Goal: Task Accomplishment & Management: Complete application form

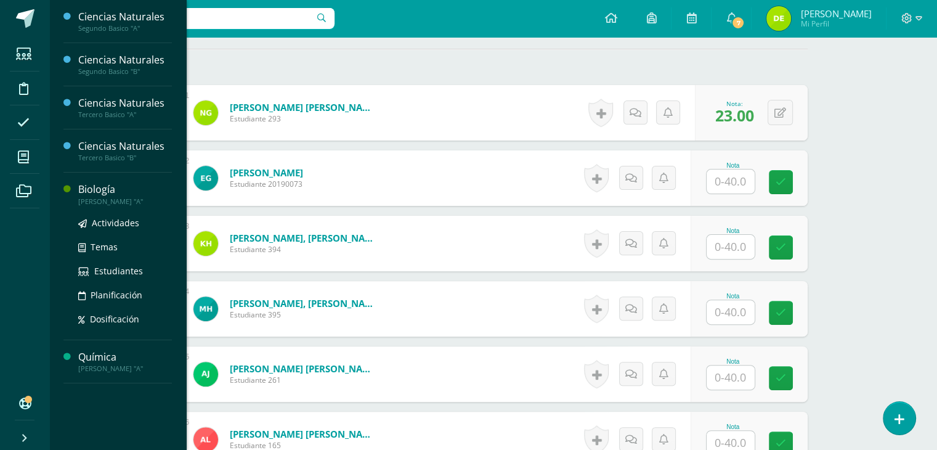
click at [106, 237] on ul "Actividades Temas Estudiantes Planificación Dosificación" at bounding box center [125, 271] width 94 height 110
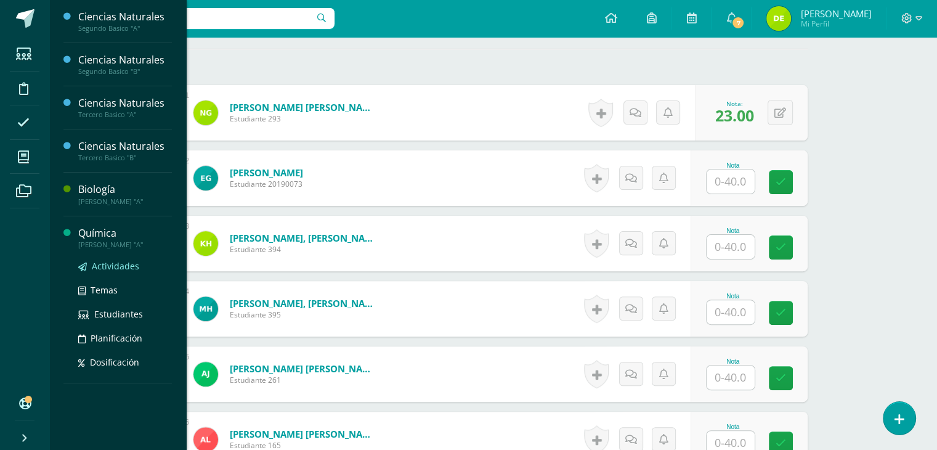
click at [116, 267] on span "Actividades" at bounding box center [115, 266] width 47 height 12
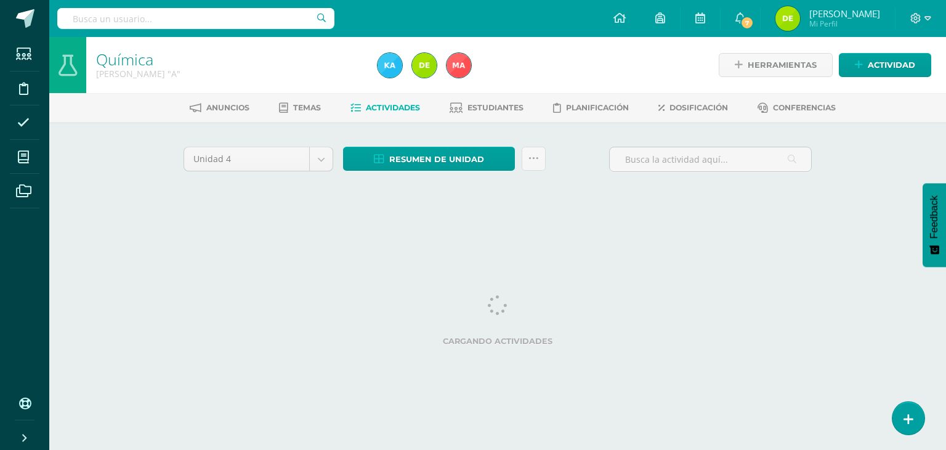
click at [694, 315] on div "Cargando actividades" at bounding box center [498, 322] width 628 height 55
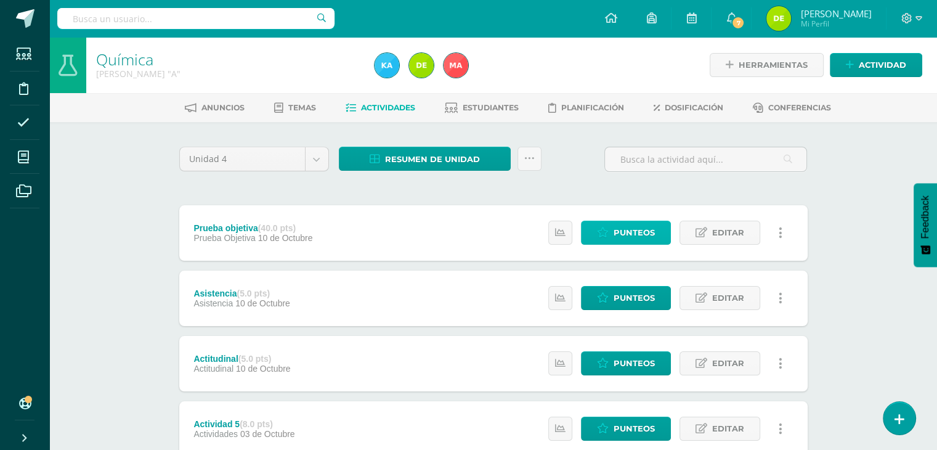
click at [649, 227] on span "Punteos" at bounding box center [633, 232] width 41 height 23
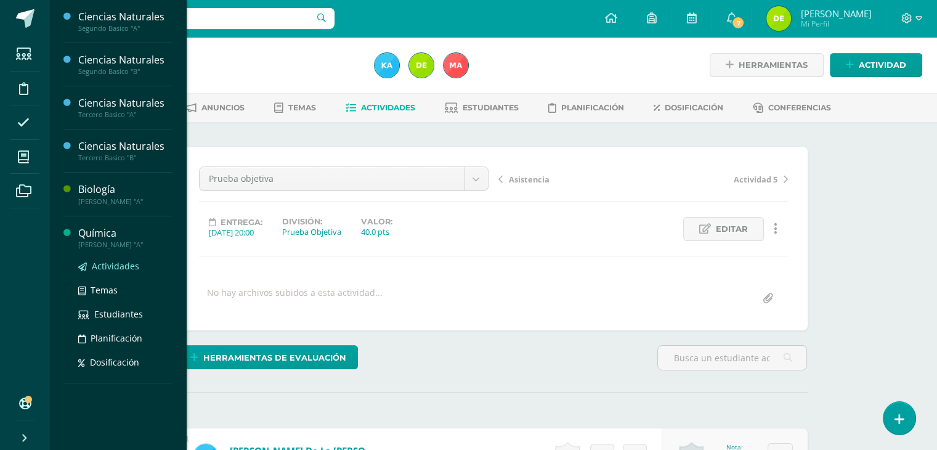
click at [119, 264] on span "Actividades" at bounding box center [115, 266] width 47 height 12
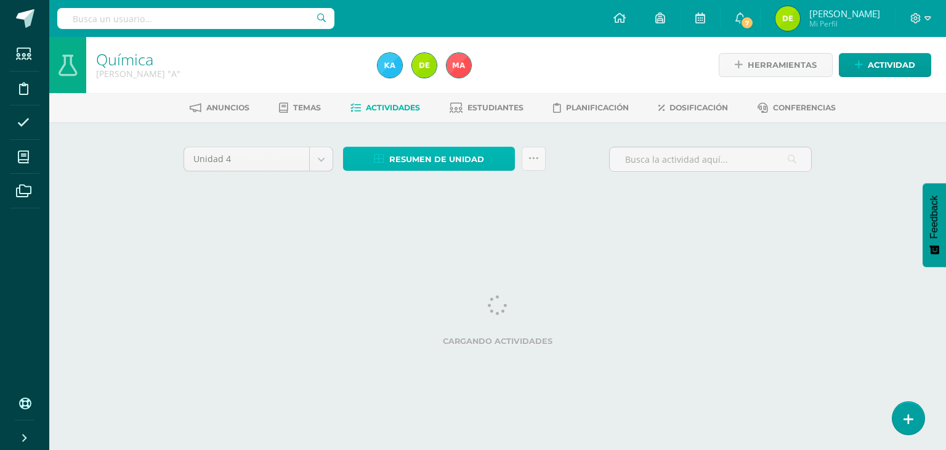
click at [439, 163] on span "Resumen de unidad" at bounding box center [436, 159] width 95 height 23
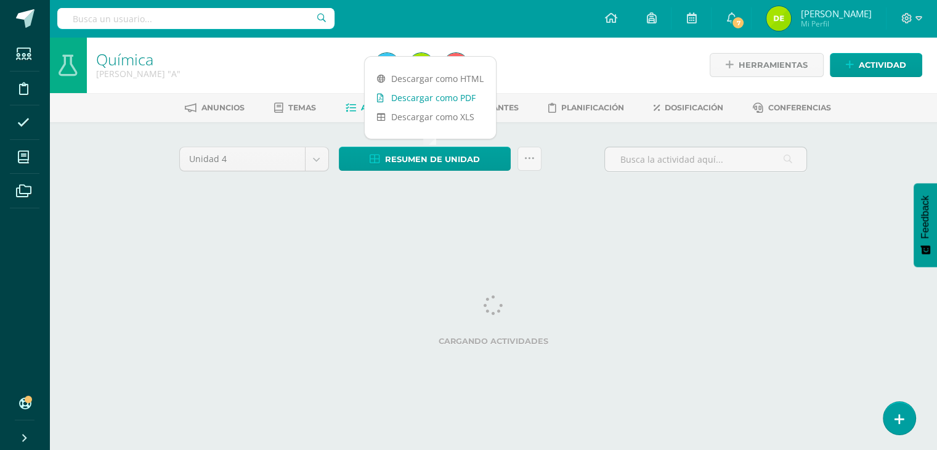
click at [450, 99] on link "Descargar como PDF" at bounding box center [430, 97] width 131 height 19
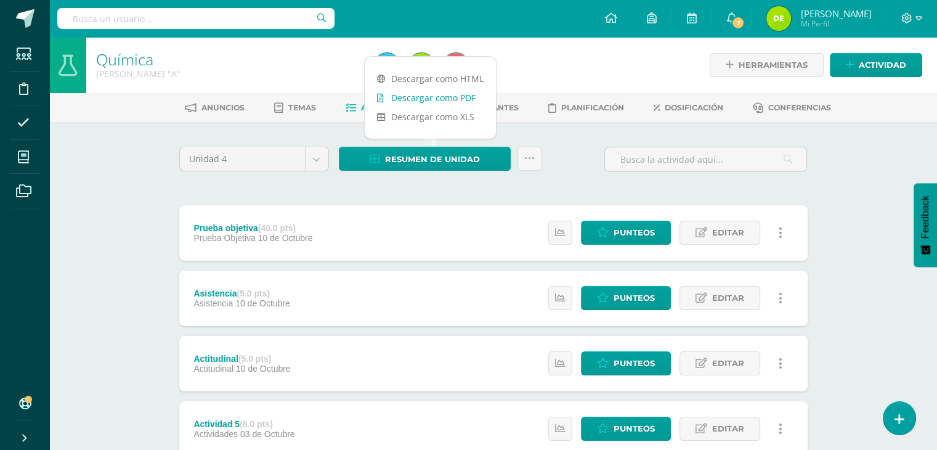
click at [434, 92] on link "Descargar como PDF" at bounding box center [430, 97] width 131 height 19
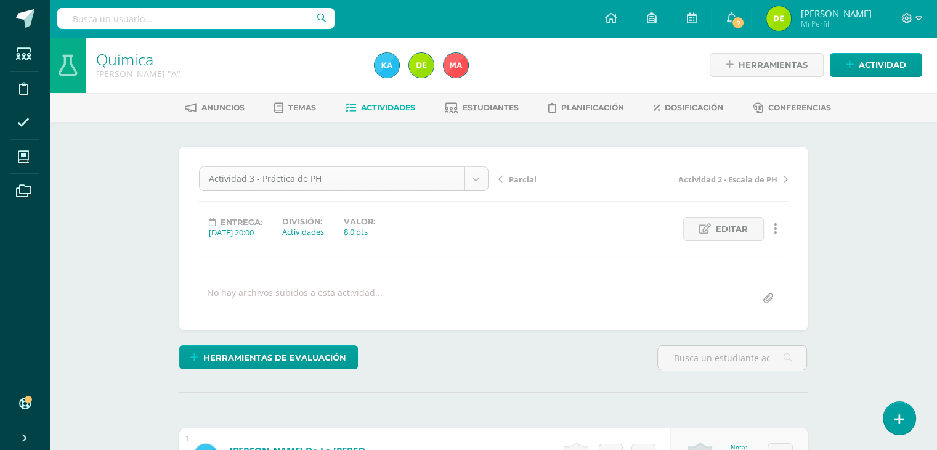
scroll to position [39, 0]
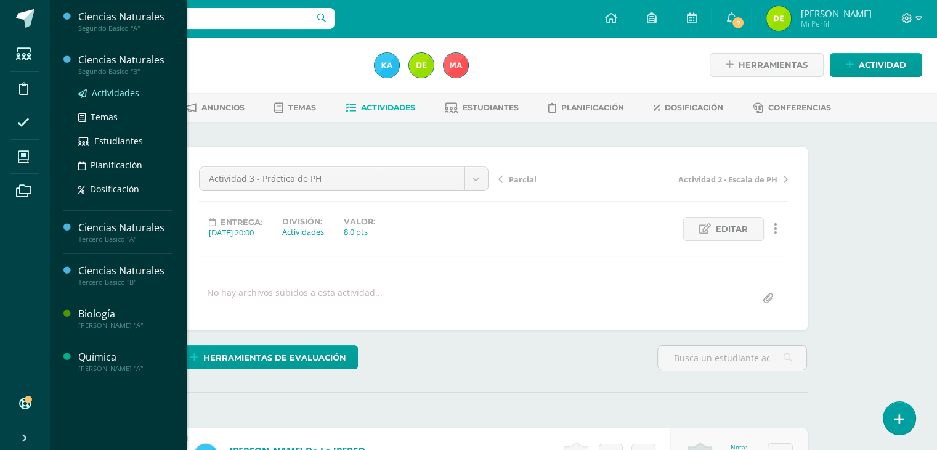
click at [127, 86] on link "Actividades" at bounding box center [125, 93] width 94 height 14
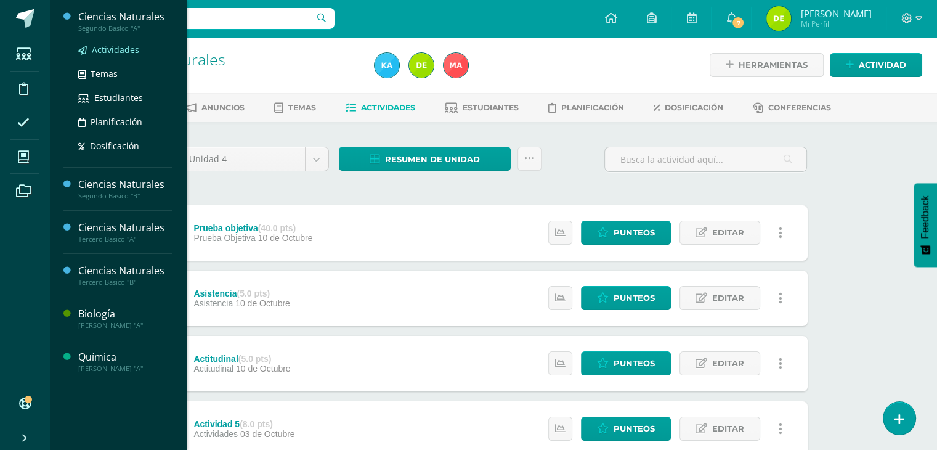
click at [116, 54] on span "Actividades" at bounding box center [115, 50] width 47 height 12
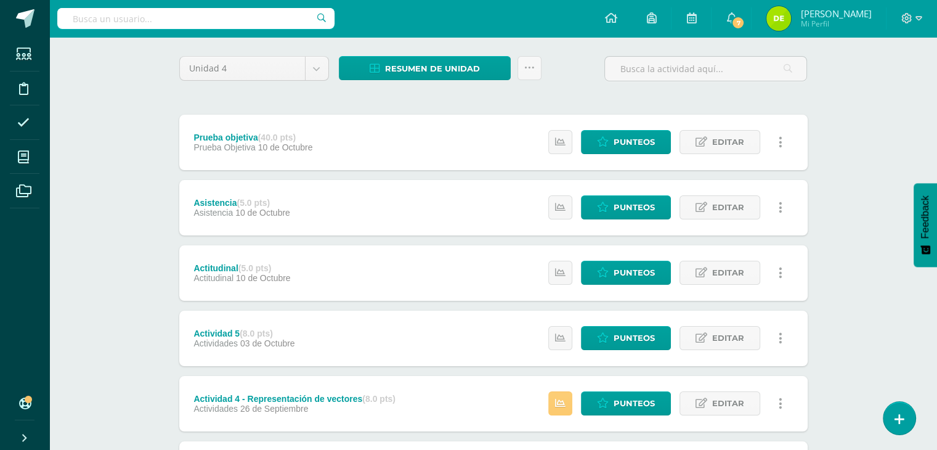
scroll to position [89, 0]
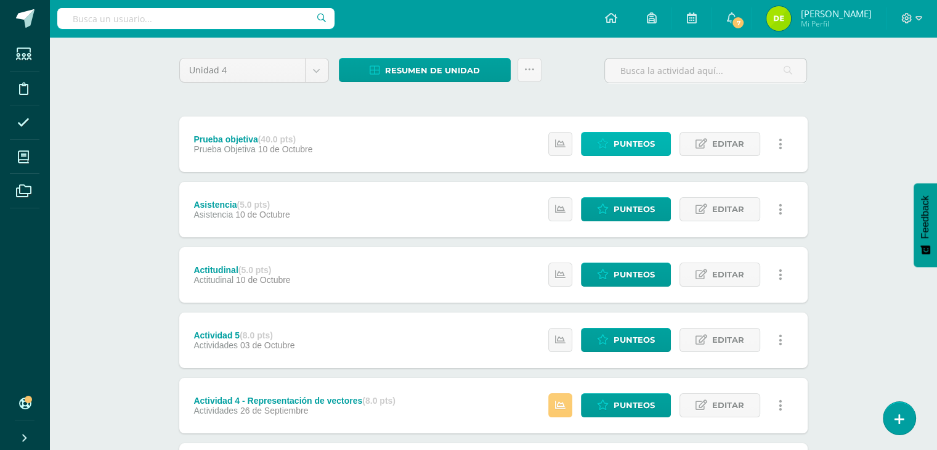
click at [635, 146] on span "Punteos" at bounding box center [633, 143] width 41 height 23
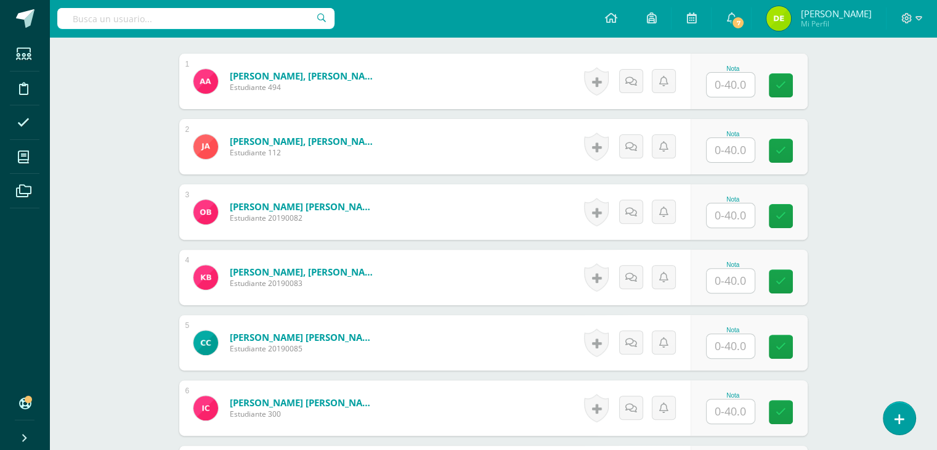
scroll to position [372, 0]
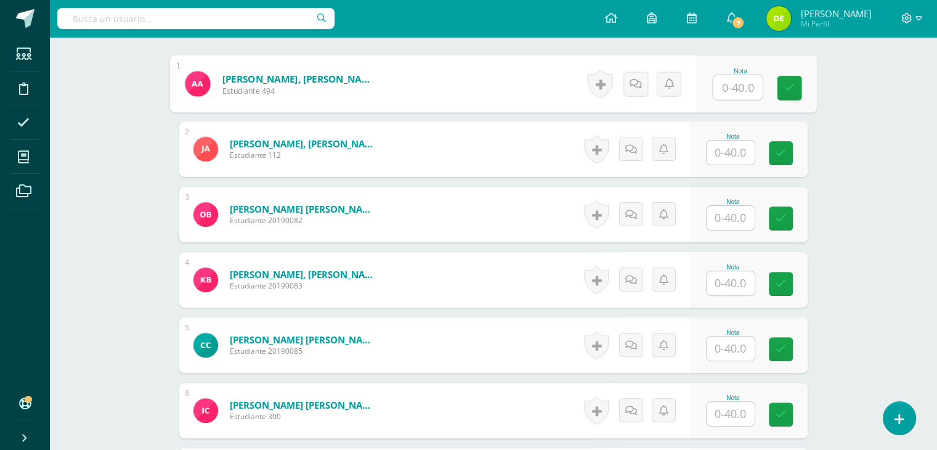
click at [732, 86] on input "text" at bounding box center [737, 87] width 49 height 25
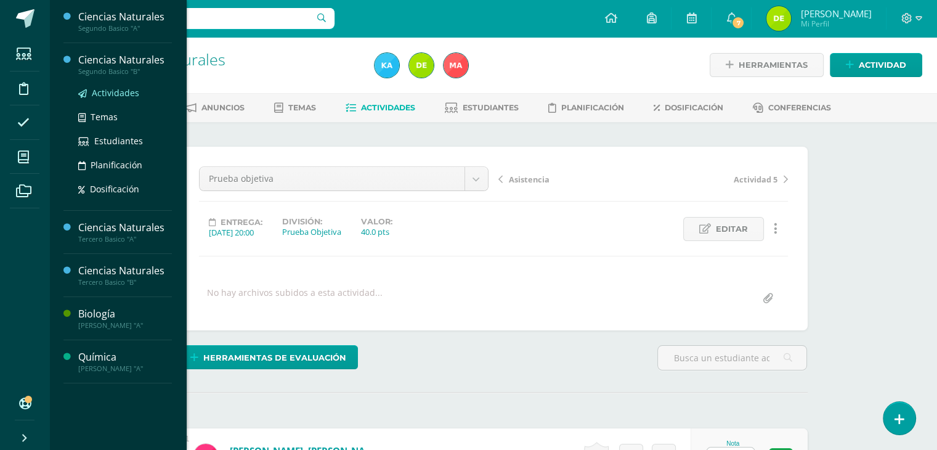
click at [121, 96] on span "Actividades" at bounding box center [115, 93] width 47 height 12
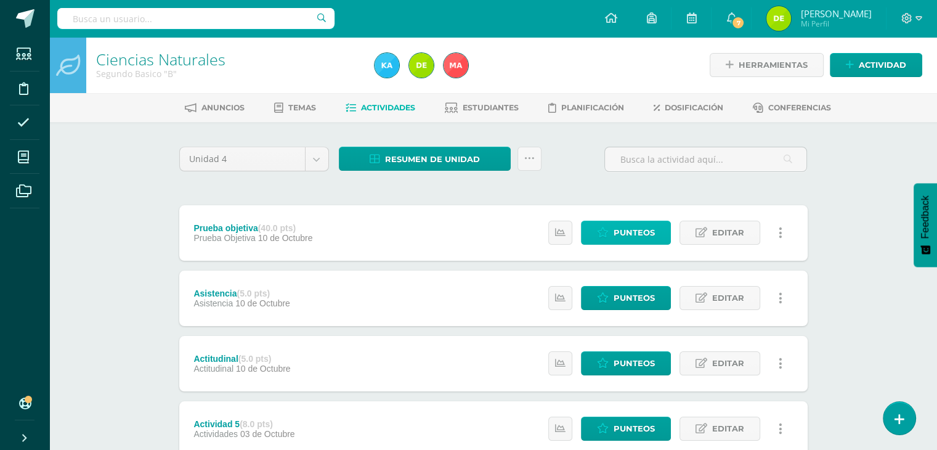
click at [638, 232] on span "Punteos" at bounding box center [633, 232] width 41 height 23
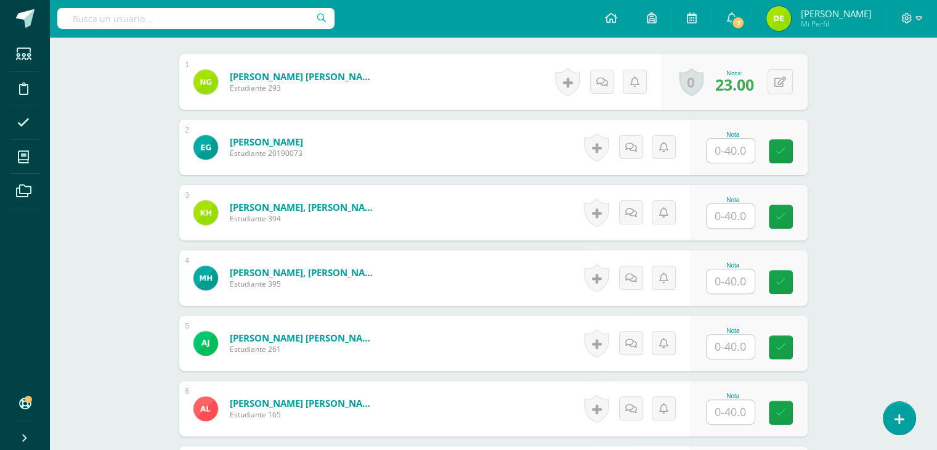
scroll to position [370, 0]
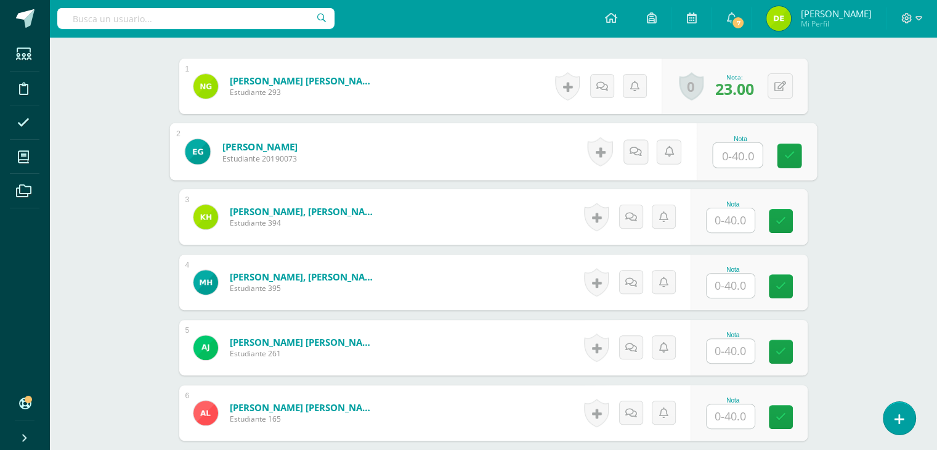
click at [724, 156] on input "text" at bounding box center [737, 155] width 49 height 25
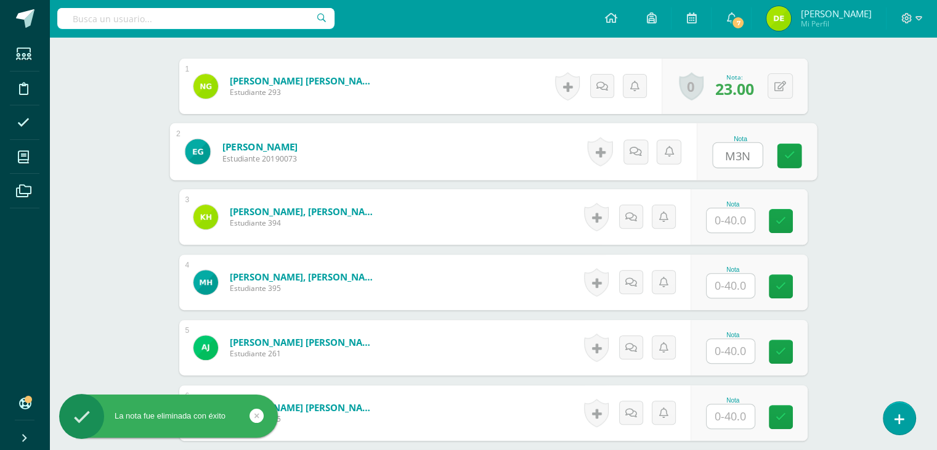
scroll to position [0, 0]
type input "M"
type input "34"
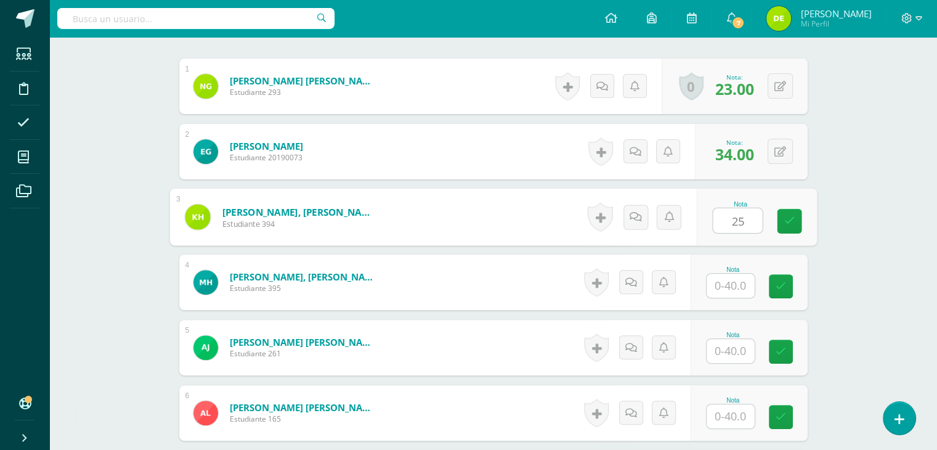
type input "25"
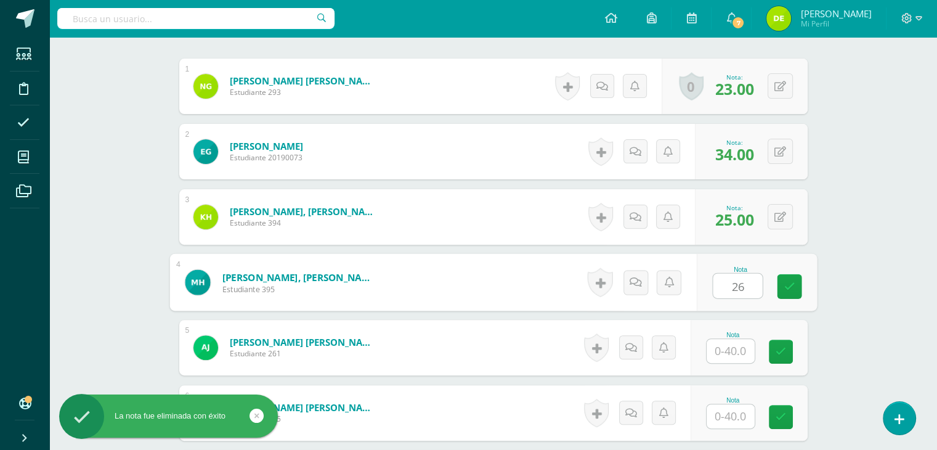
type input "26"
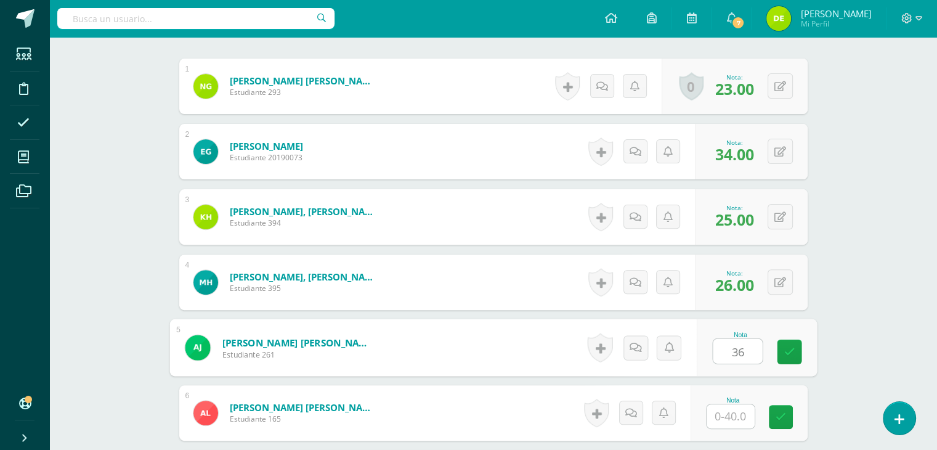
type input "36"
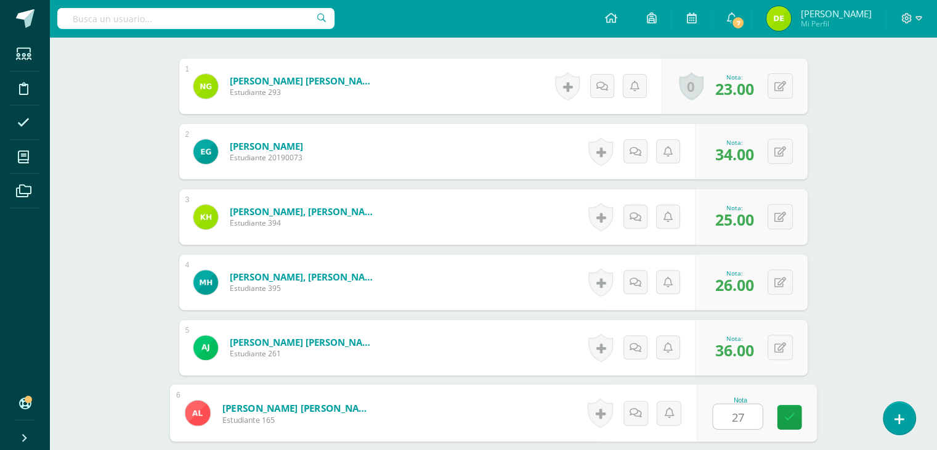
type input "27"
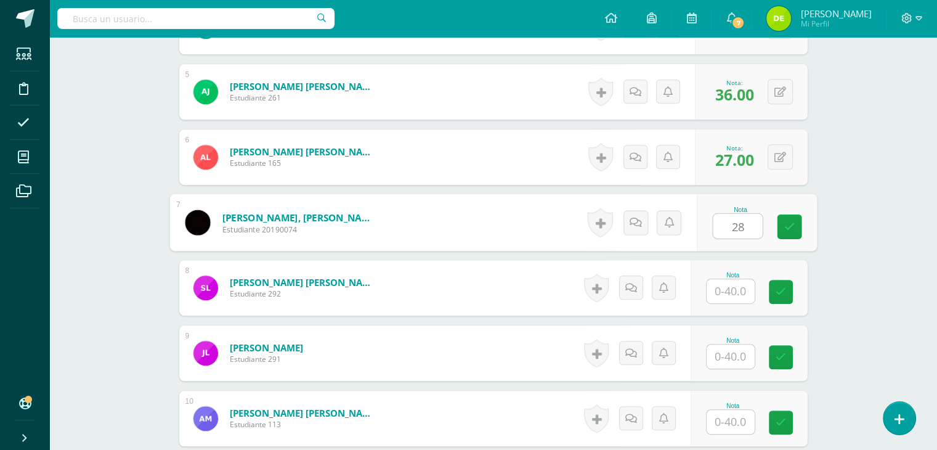
type input "28"
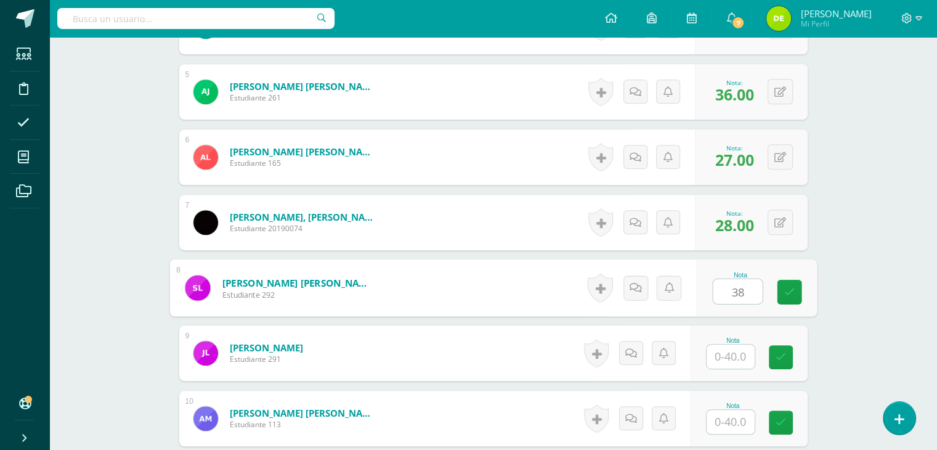
type input "38"
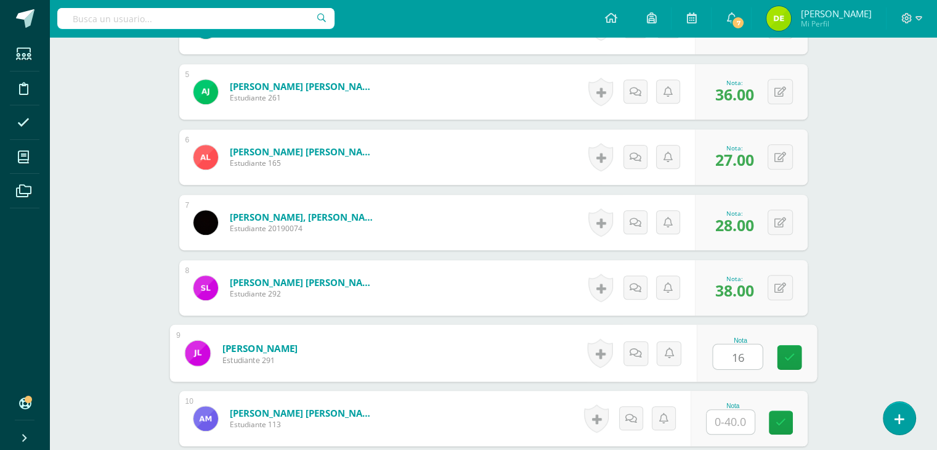
type input "16"
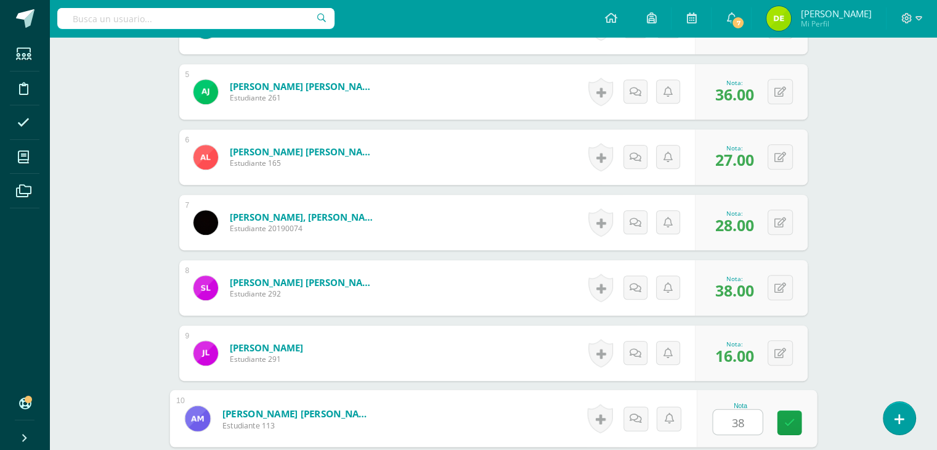
type input "38"
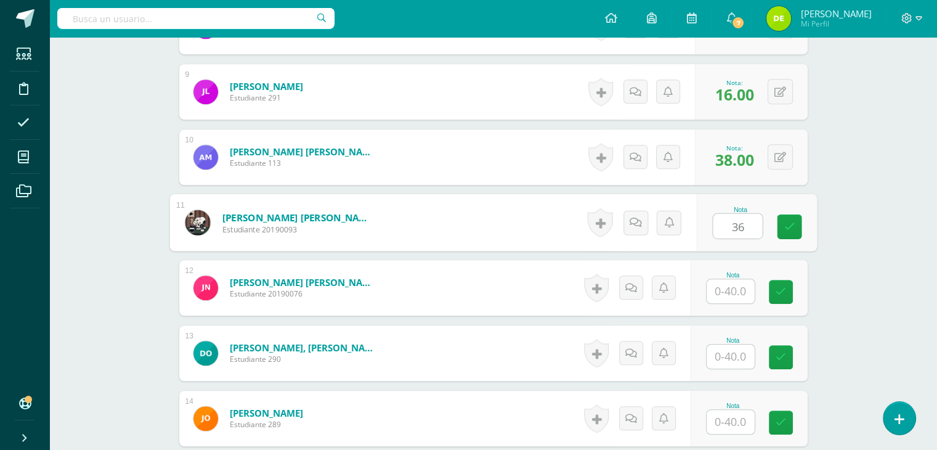
type input "36"
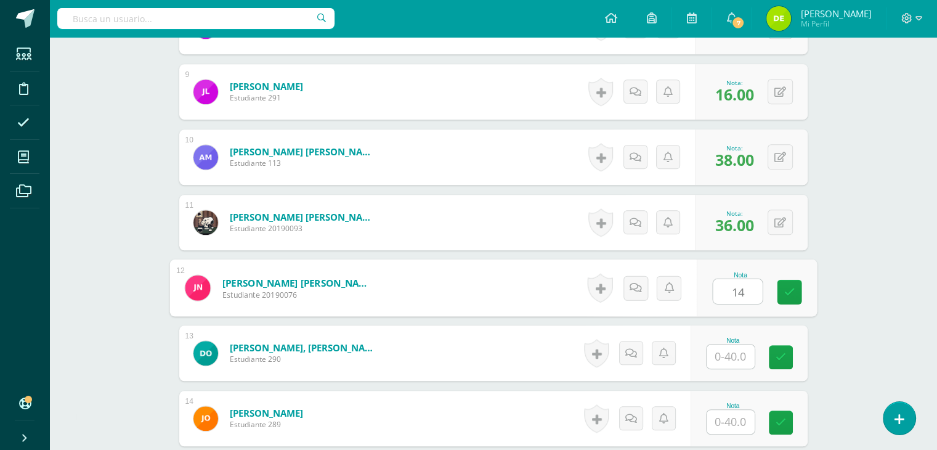
type input "14"
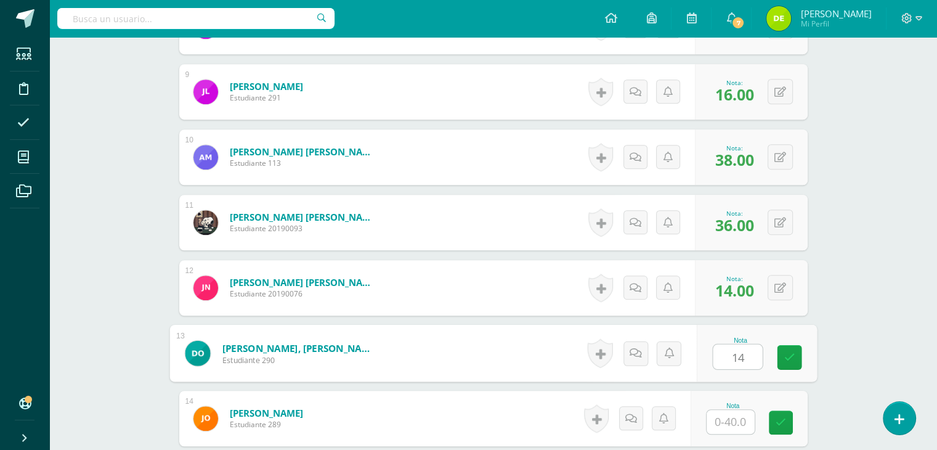
type input "14"
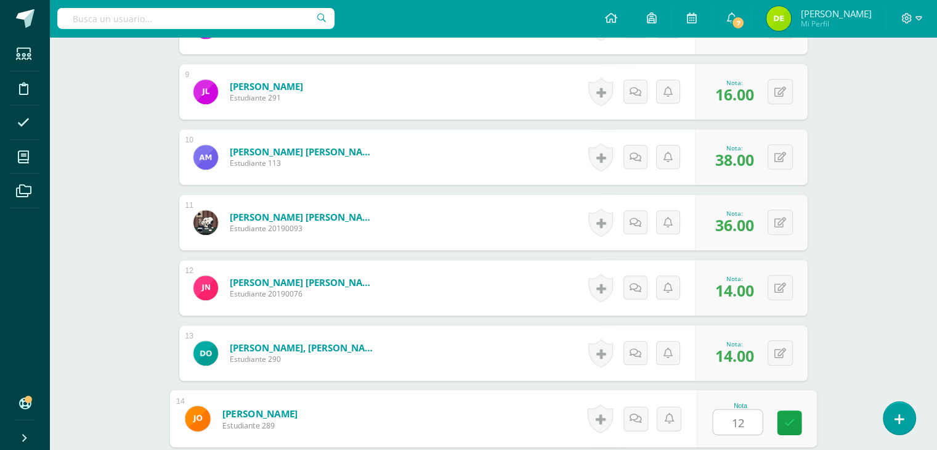
type input "12"
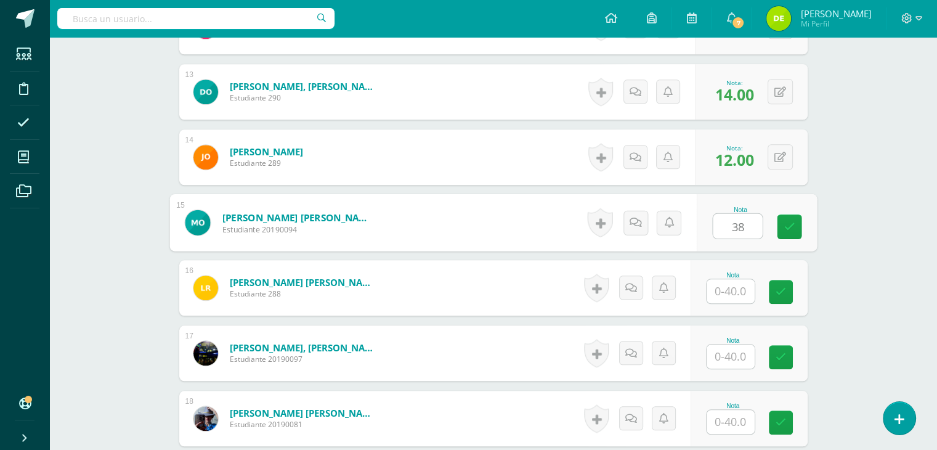
type input "38"
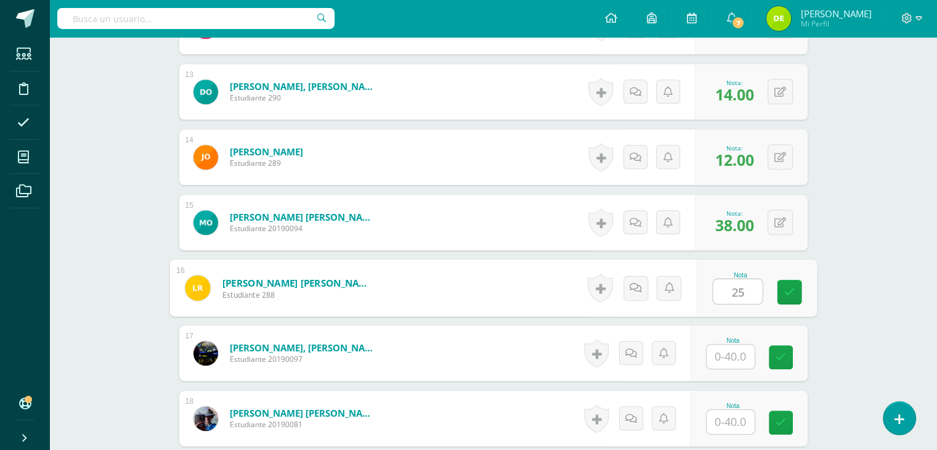
type input "25"
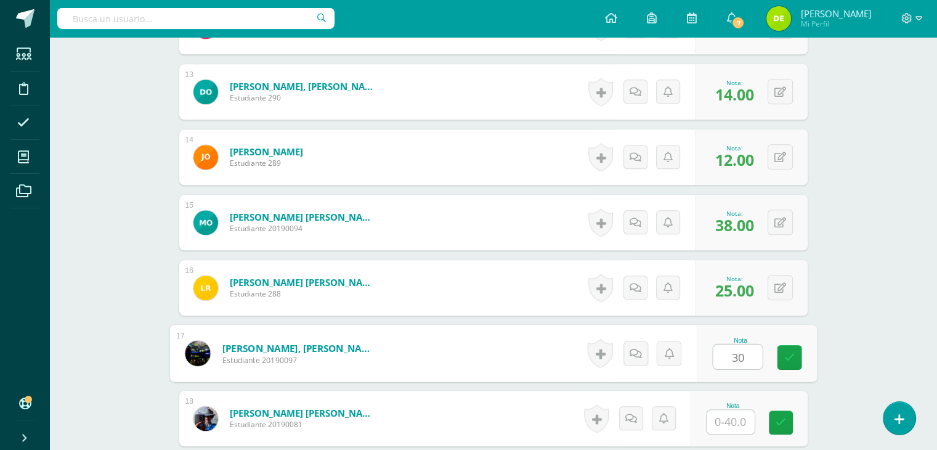
type input "30"
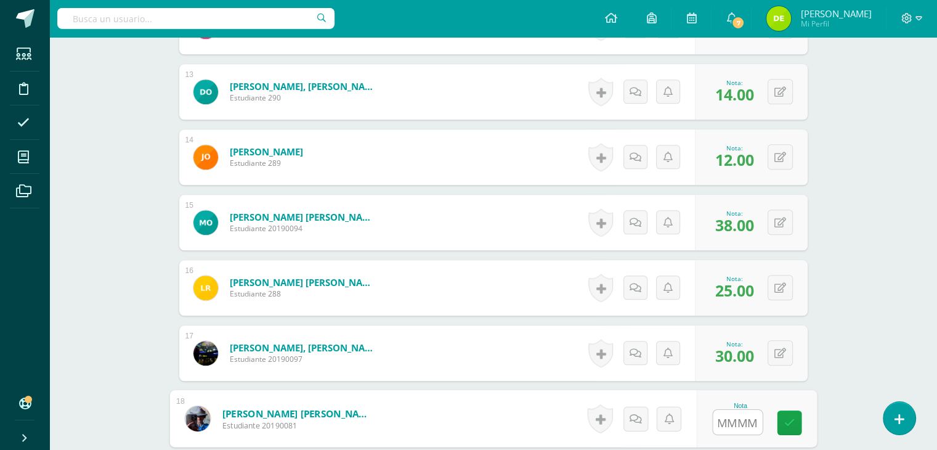
scroll to position [0, 4]
type input "M"
type input "13"
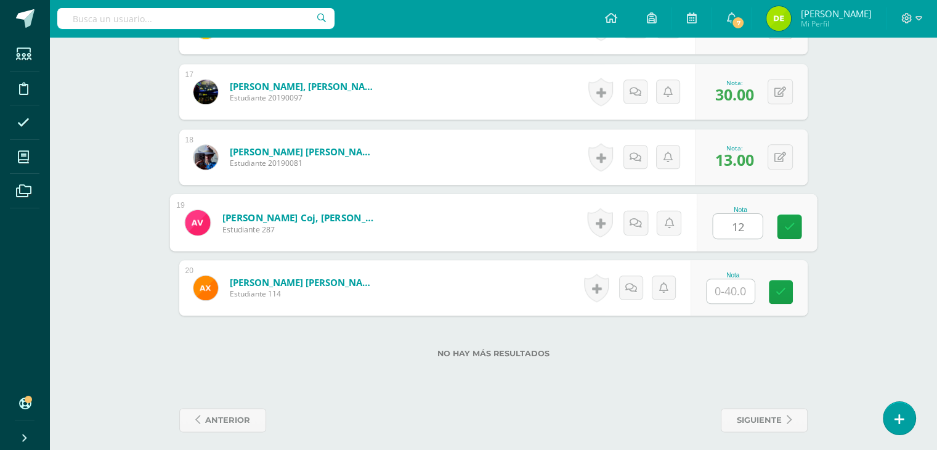
type input "12"
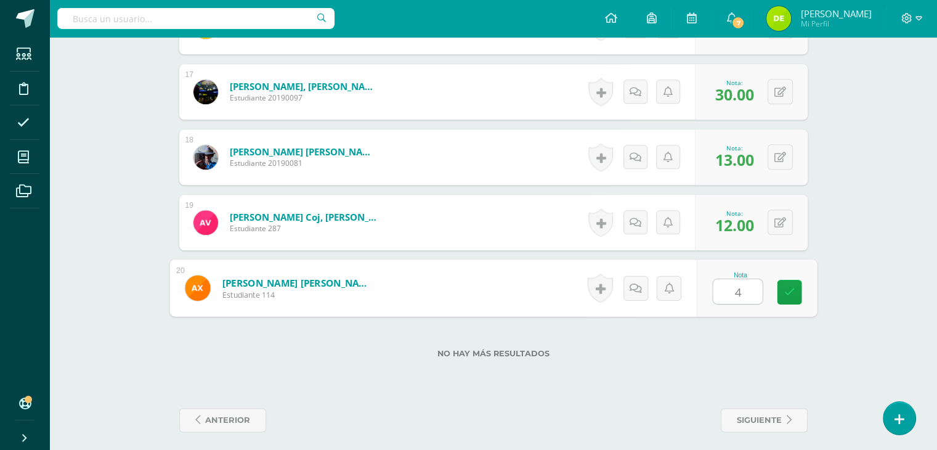
type input "40"
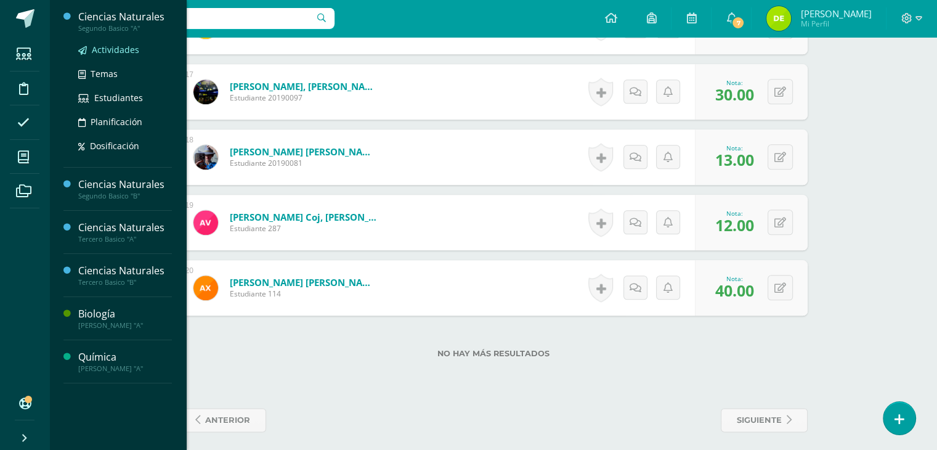
click at [124, 50] on span "Actividades" at bounding box center [115, 50] width 47 height 12
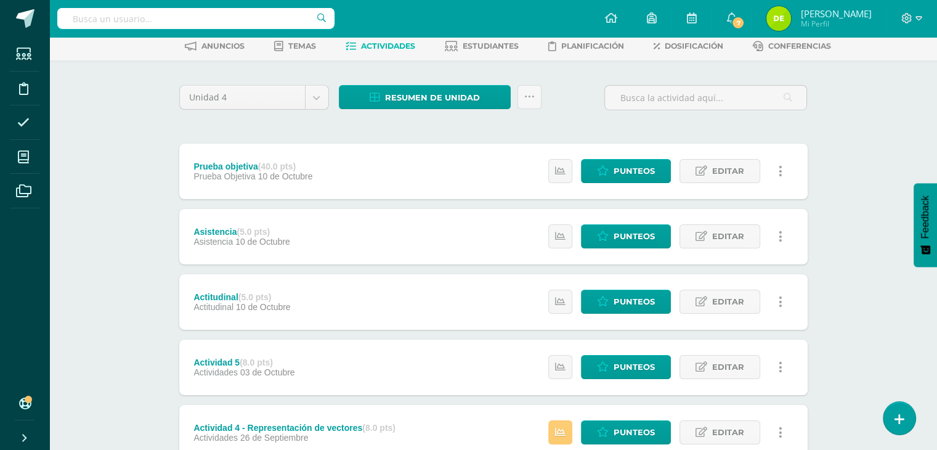
scroll to position [54, 0]
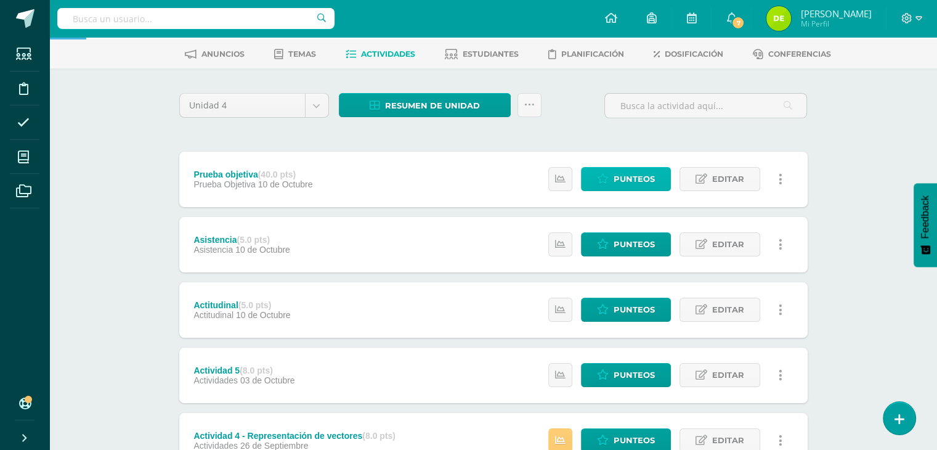
click at [650, 175] on span "Punteos" at bounding box center [633, 179] width 41 height 23
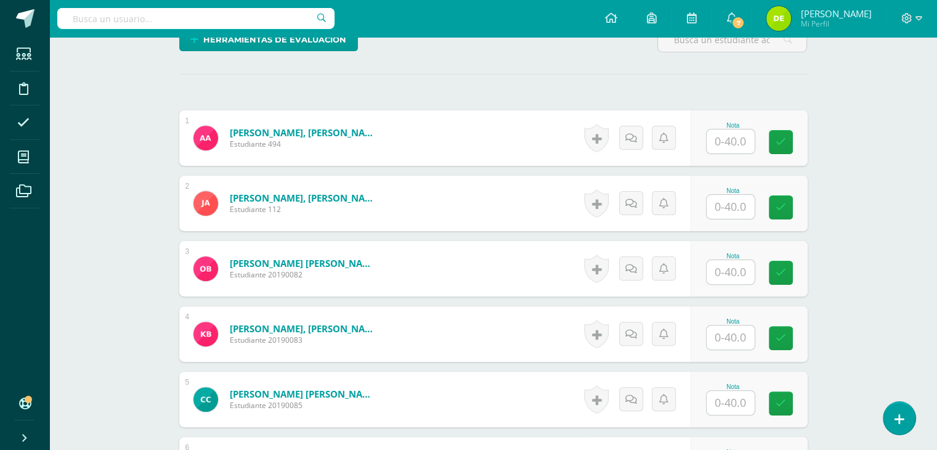
scroll to position [305, 0]
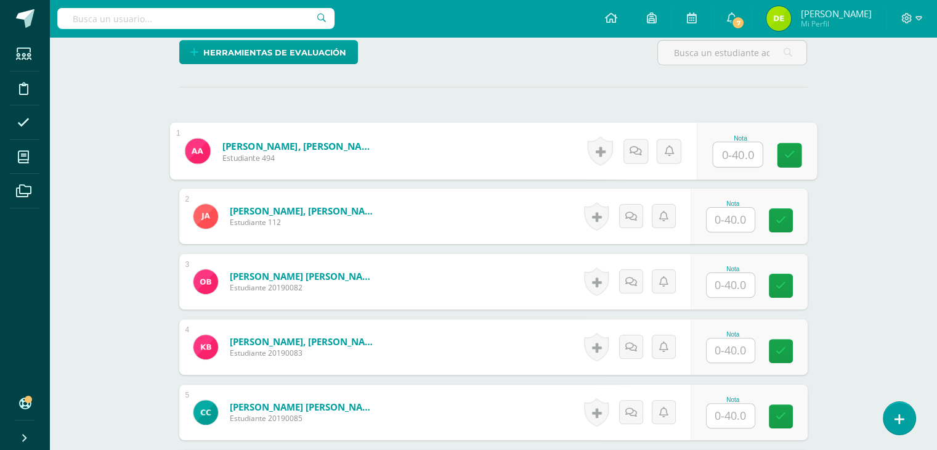
click at [730, 156] on input "text" at bounding box center [737, 154] width 49 height 25
type input "36"
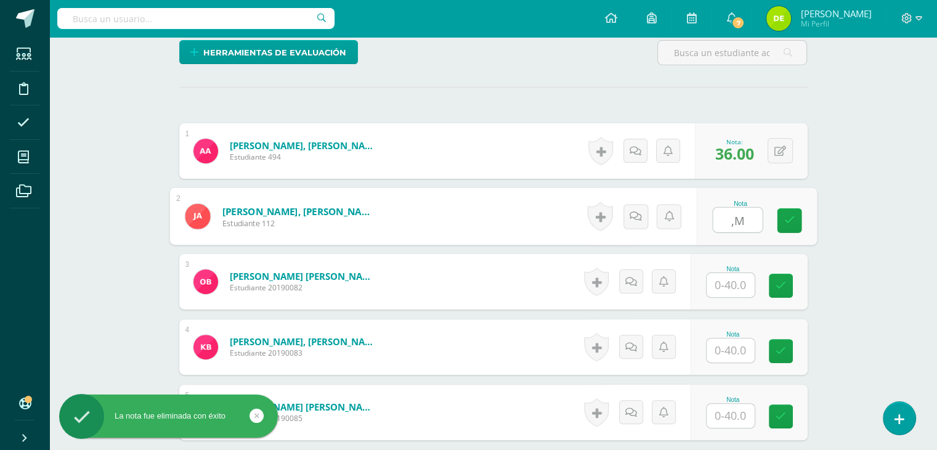
scroll to position [0, 0]
type input ","
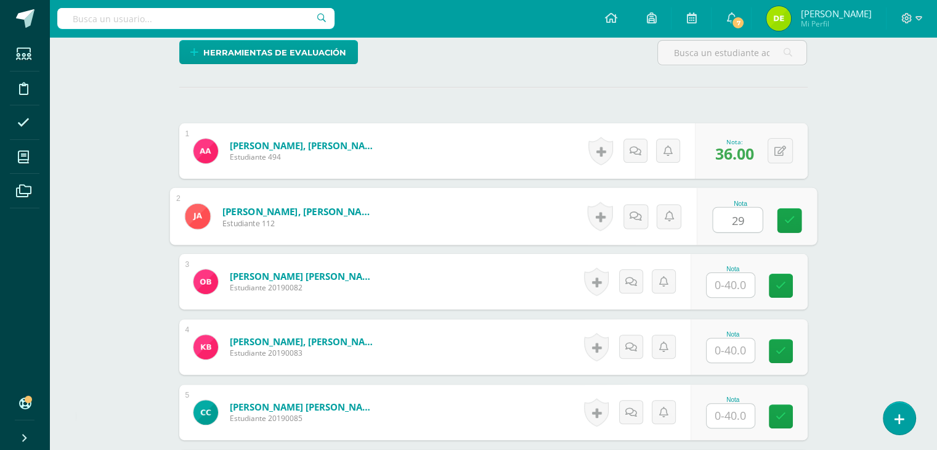
type input "29"
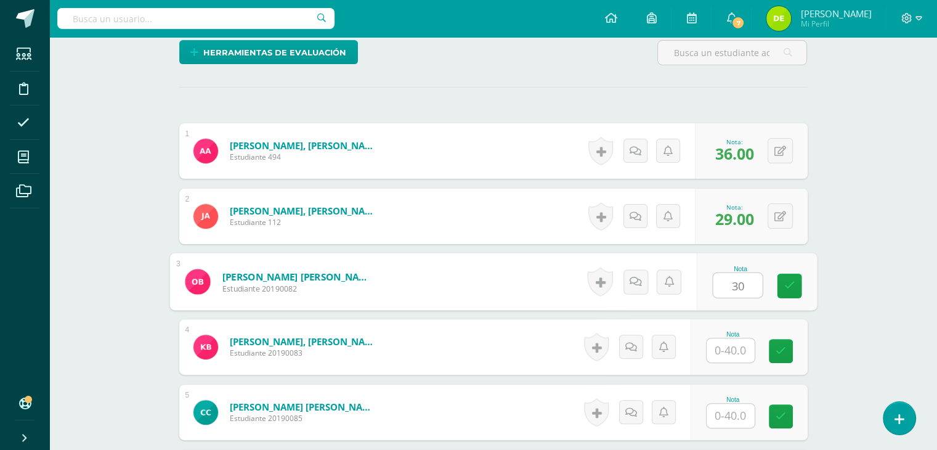
type input "30"
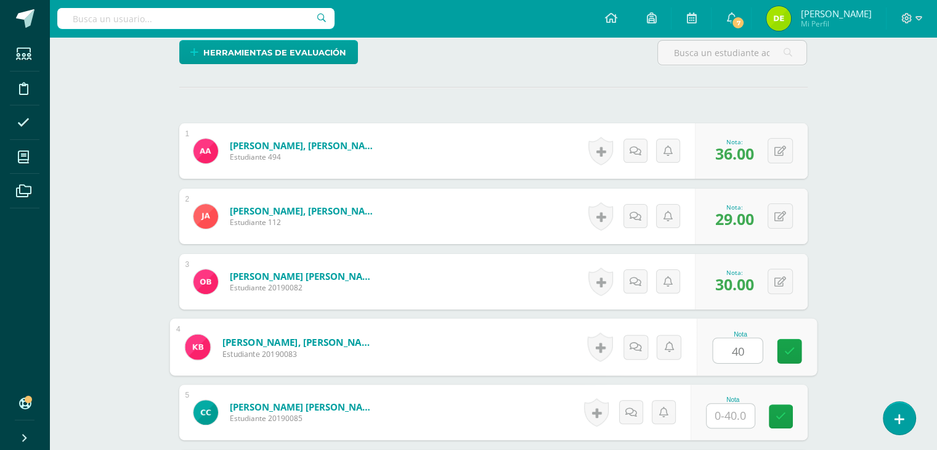
type input "40"
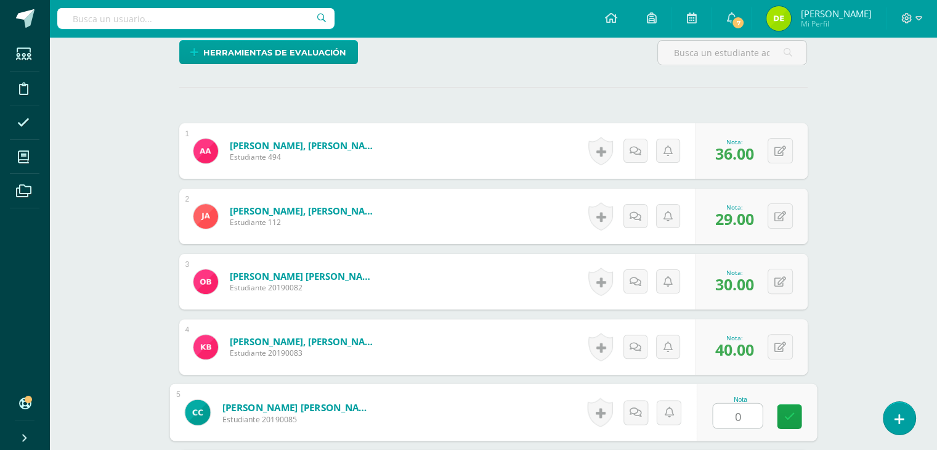
type input "0"
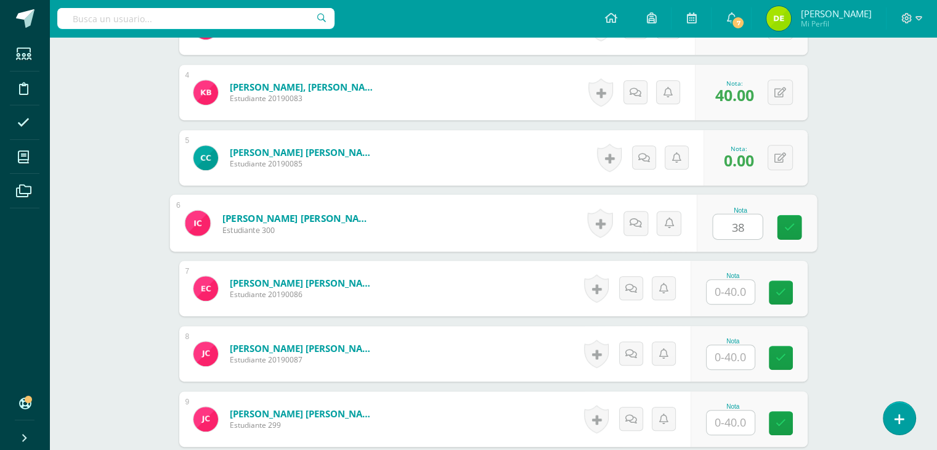
type input "38"
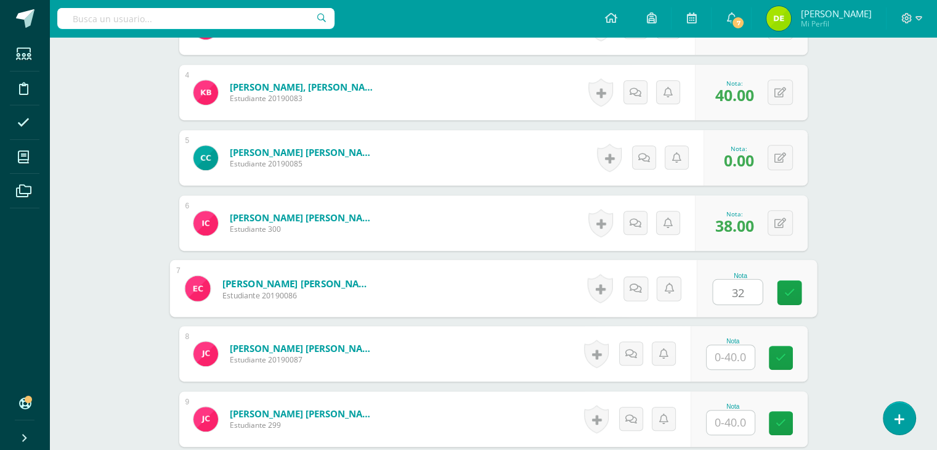
type input "32"
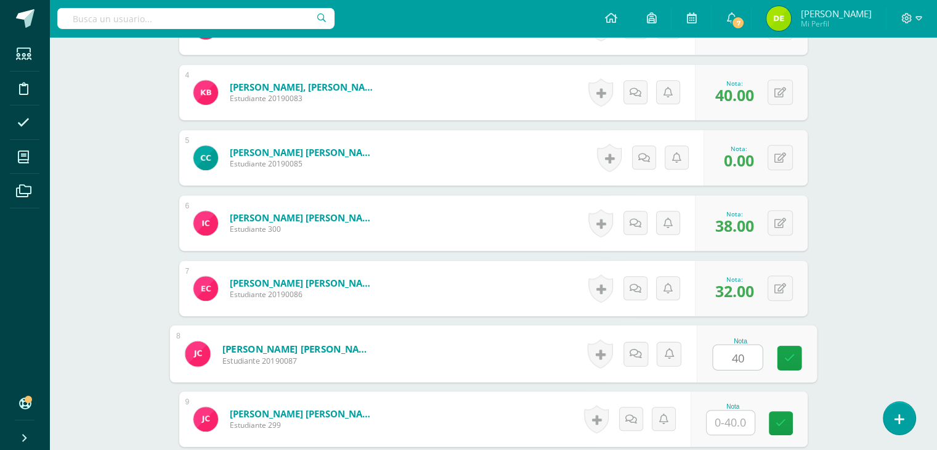
type input "40"
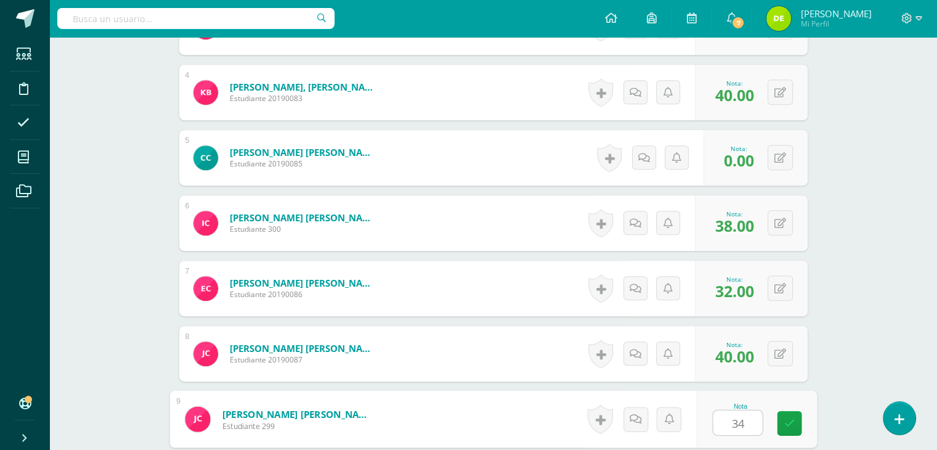
type input "34"
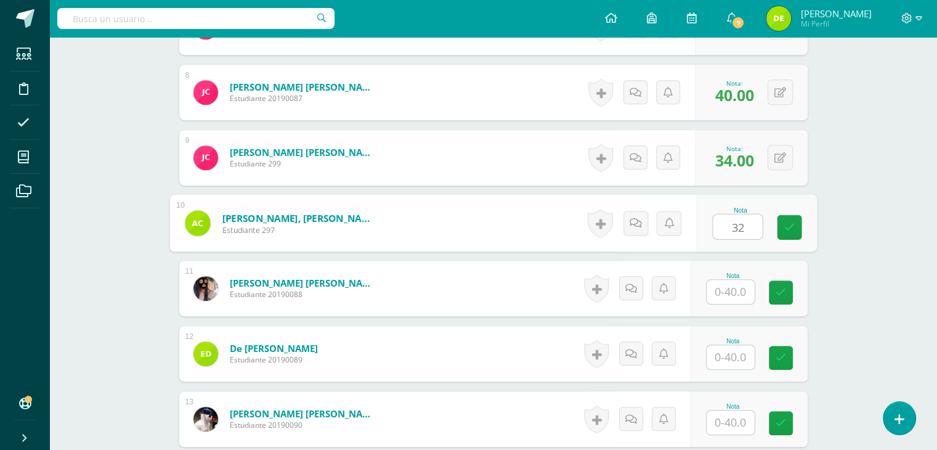
type input "32"
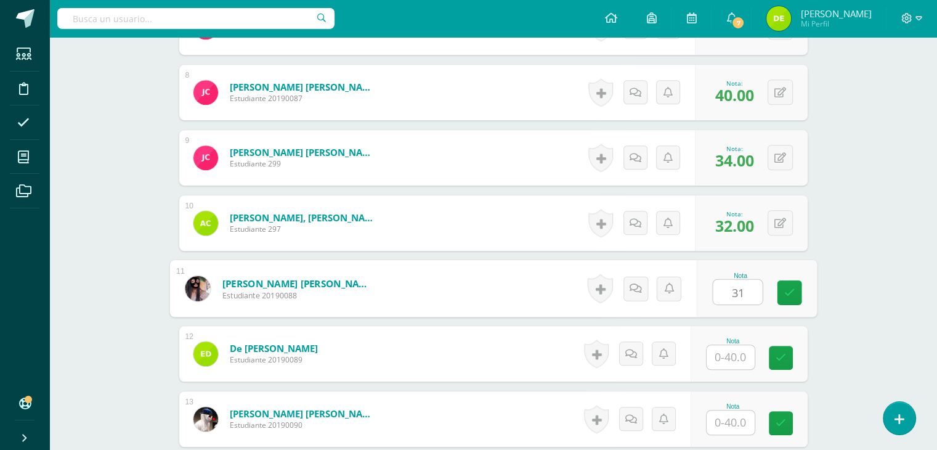
type input "31"
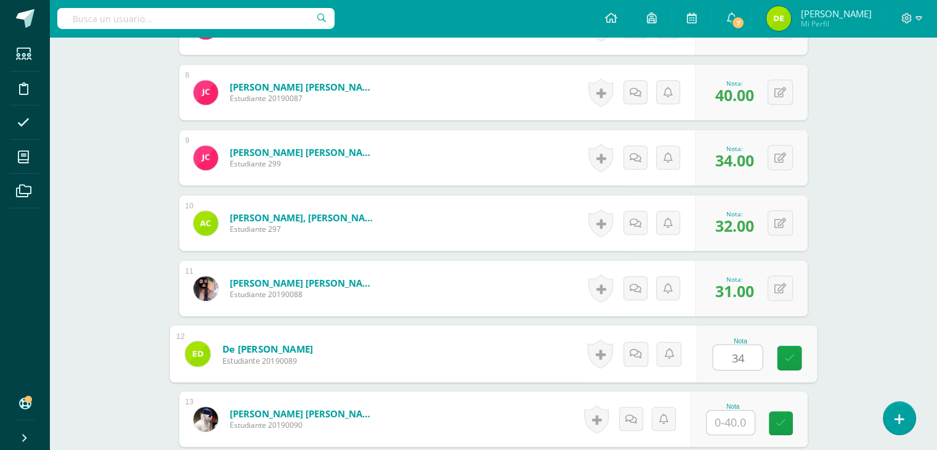
type input "34"
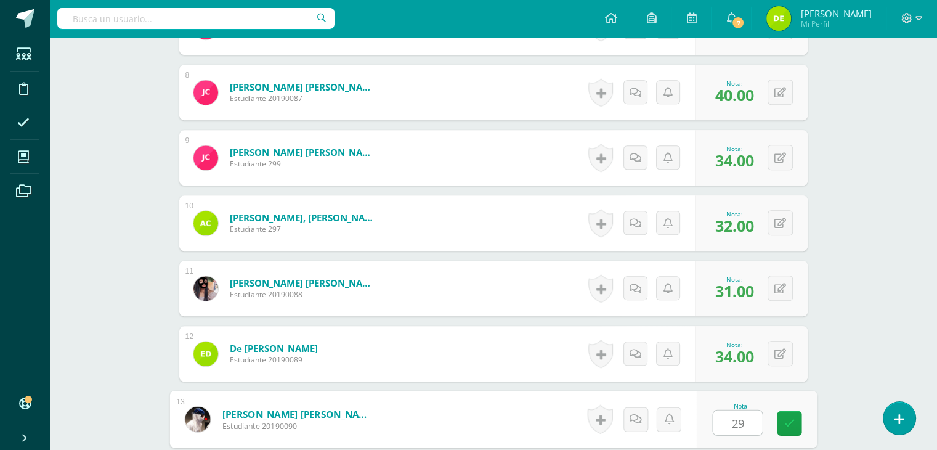
type input "29"
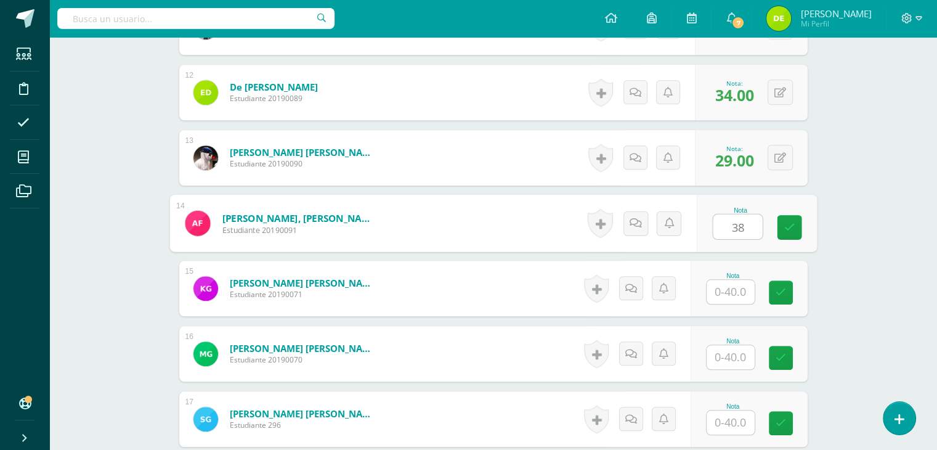
type input "38"
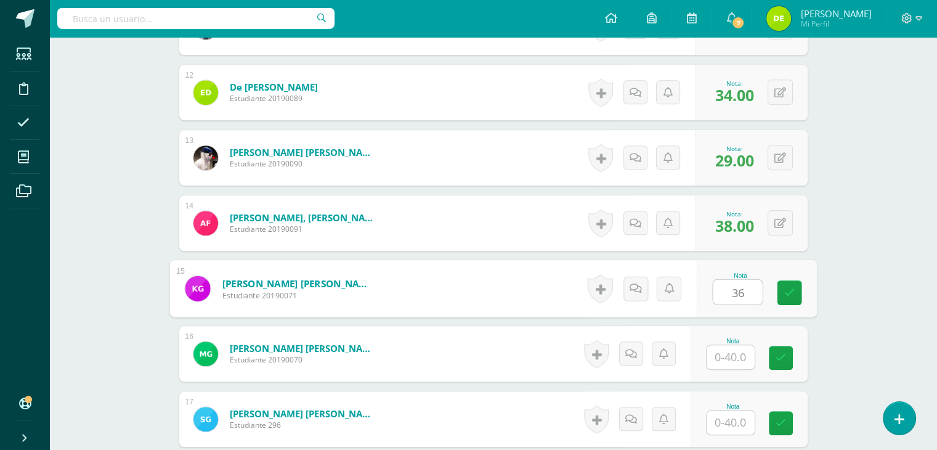
type input "36"
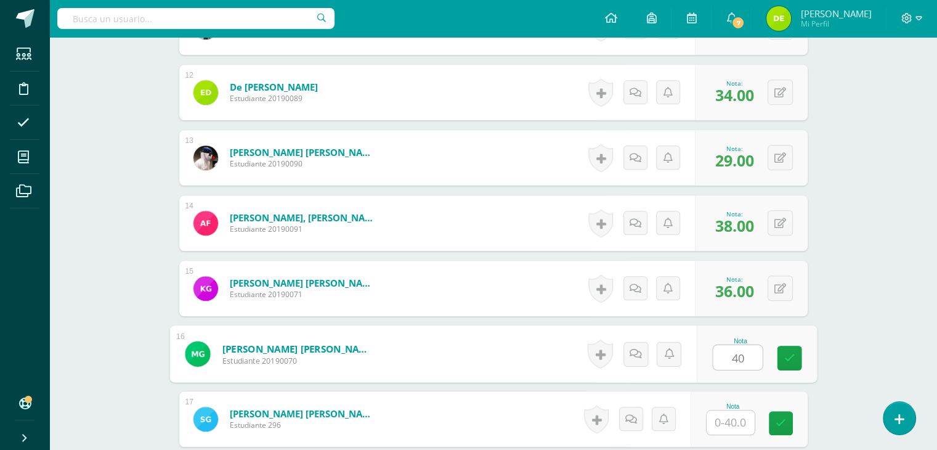
type input "40"
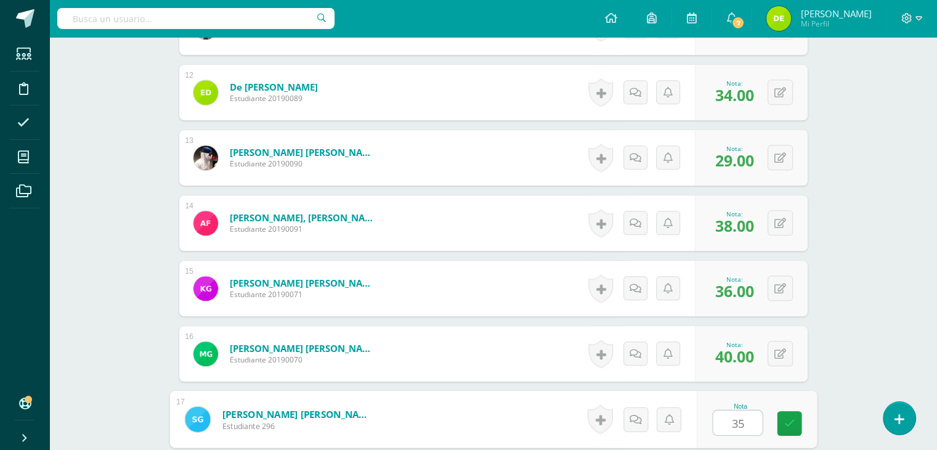
type input "35"
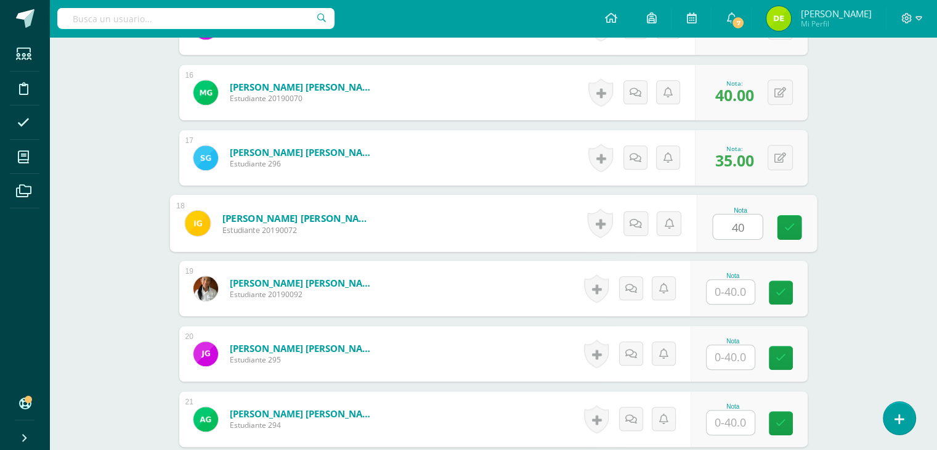
type input "40"
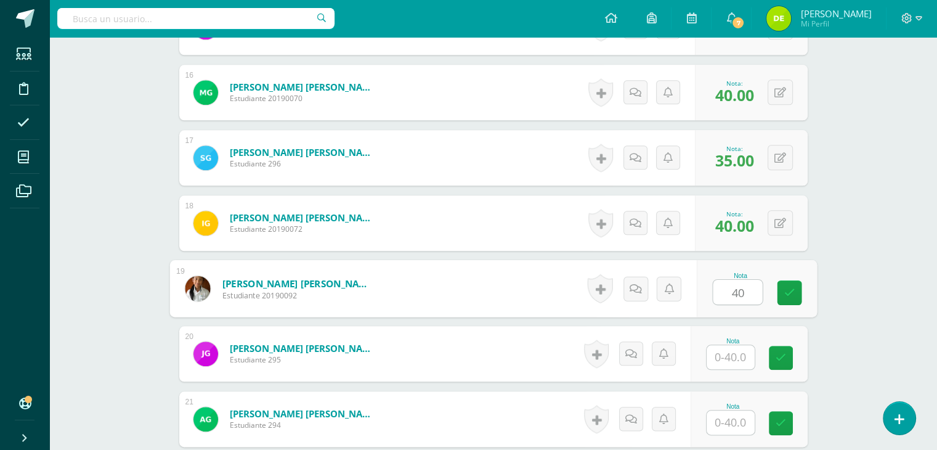
scroll to position [0, 84]
type input "40"
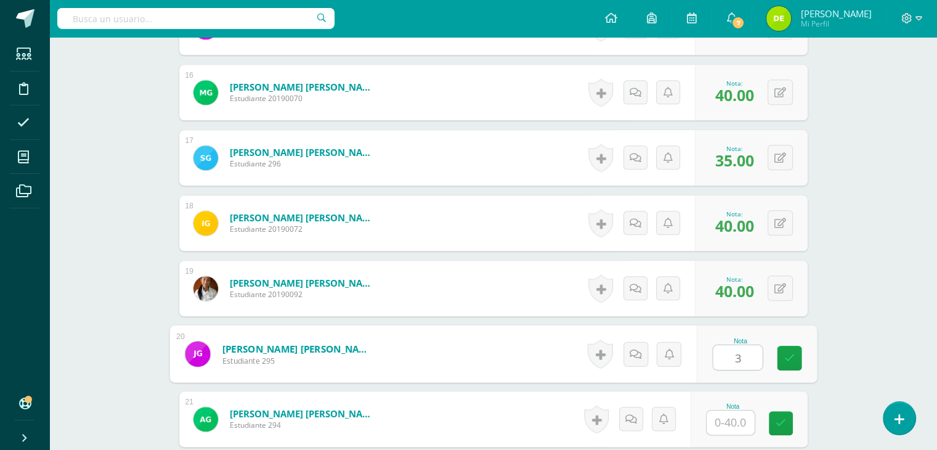
scroll to position [0, 0]
click at [778, 352] on button at bounding box center [788, 354] width 26 height 26
type input "31"
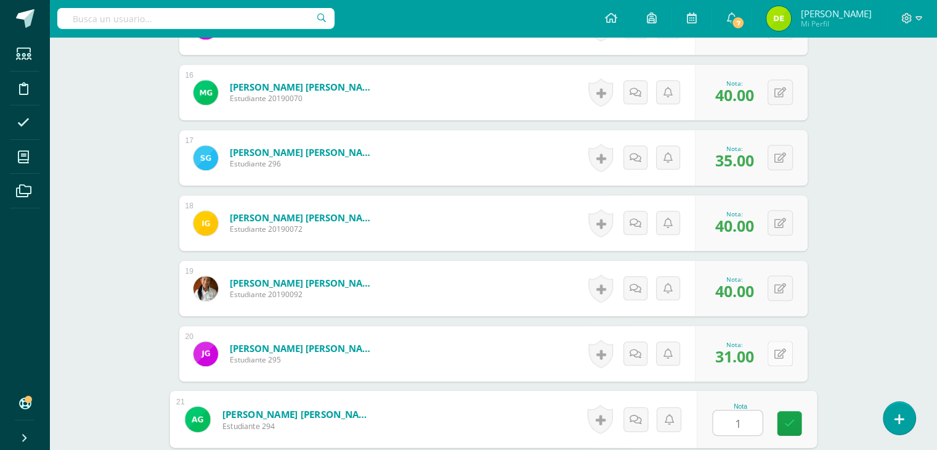
type input "12"
click at [801, 421] on link at bounding box center [789, 423] width 25 height 25
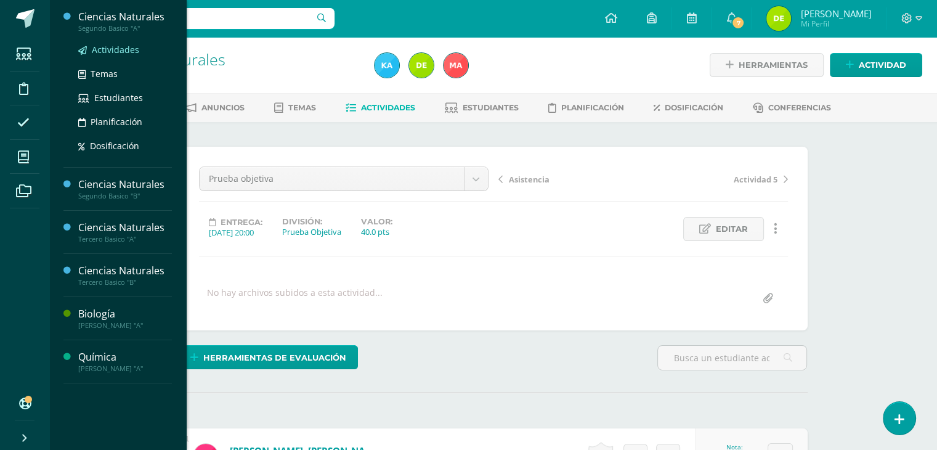
click at [132, 46] on span "Actividades" at bounding box center [115, 50] width 47 height 12
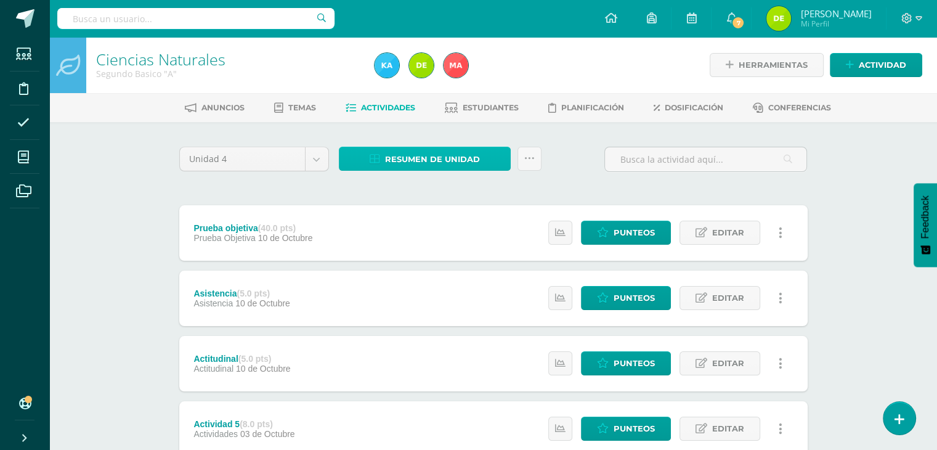
click at [416, 158] on span "Resumen de unidad" at bounding box center [432, 159] width 95 height 23
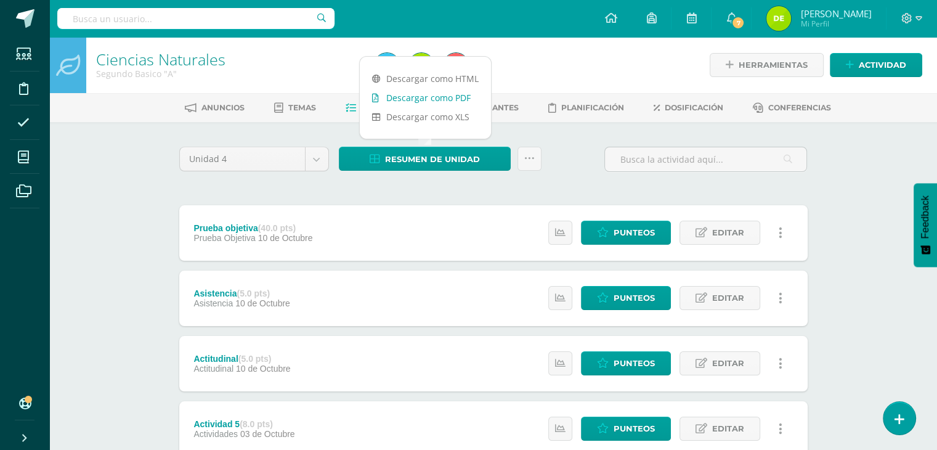
click at [460, 95] on link "Descargar como PDF" at bounding box center [425, 97] width 131 height 19
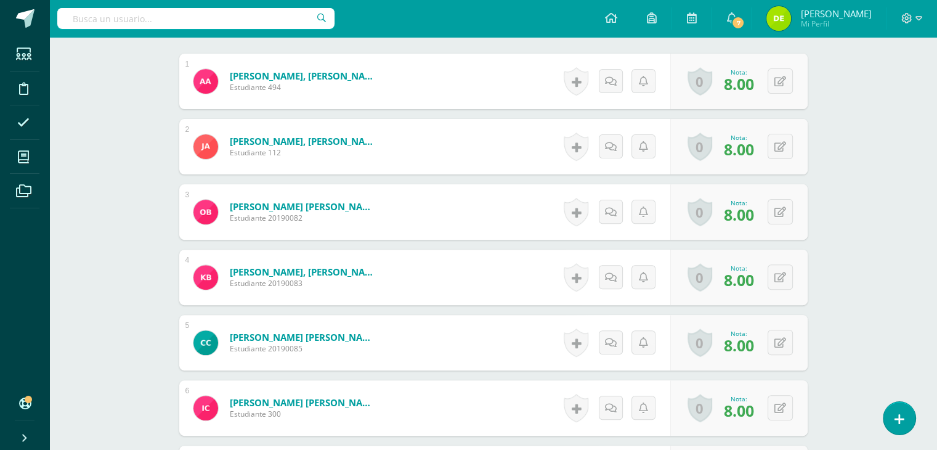
scroll to position [379, 0]
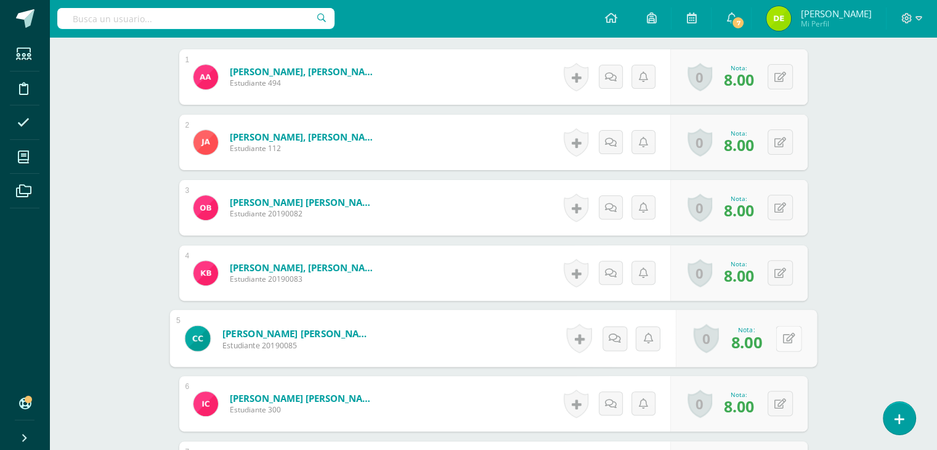
click at [775, 331] on button at bounding box center [788, 338] width 26 height 26
type input "0"
click at [751, 337] on icon at bounding box center [755, 341] width 11 height 10
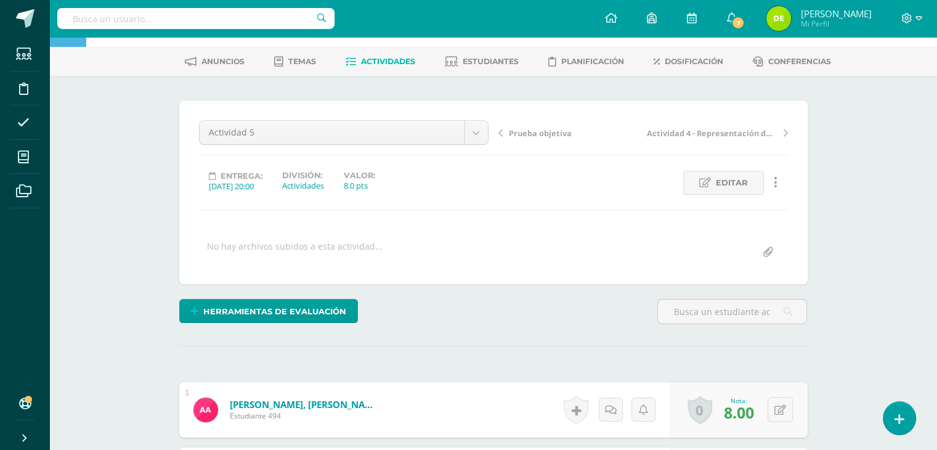
scroll to position [0, 0]
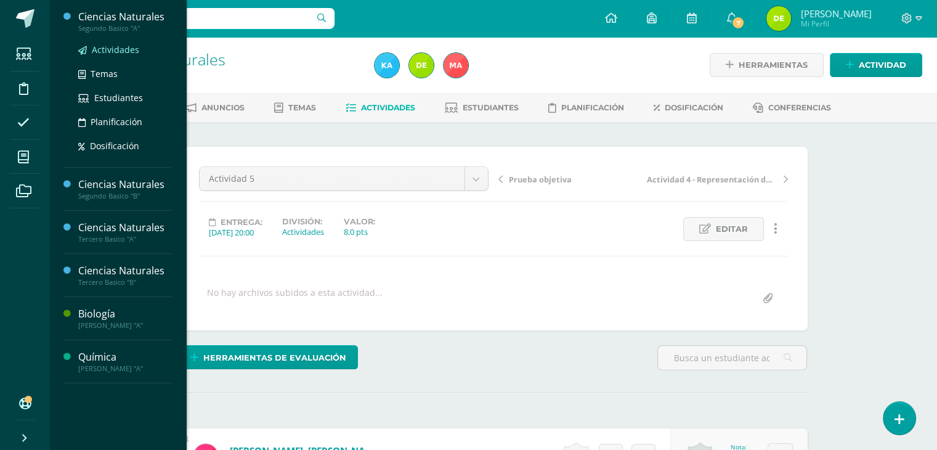
click at [107, 47] on span "Actividades" at bounding box center [115, 50] width 47 height 12
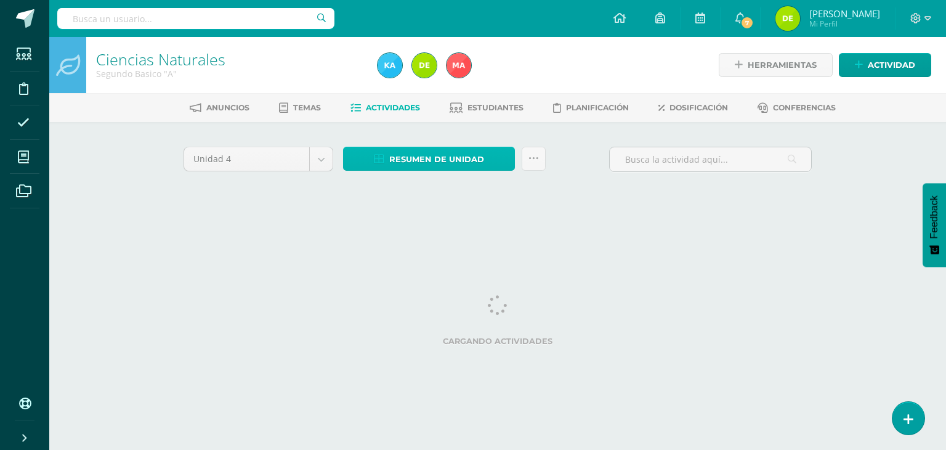
click at [468, 148] on span "Resumen de unidad" at bounding box center [436, 159] width 95 height 23
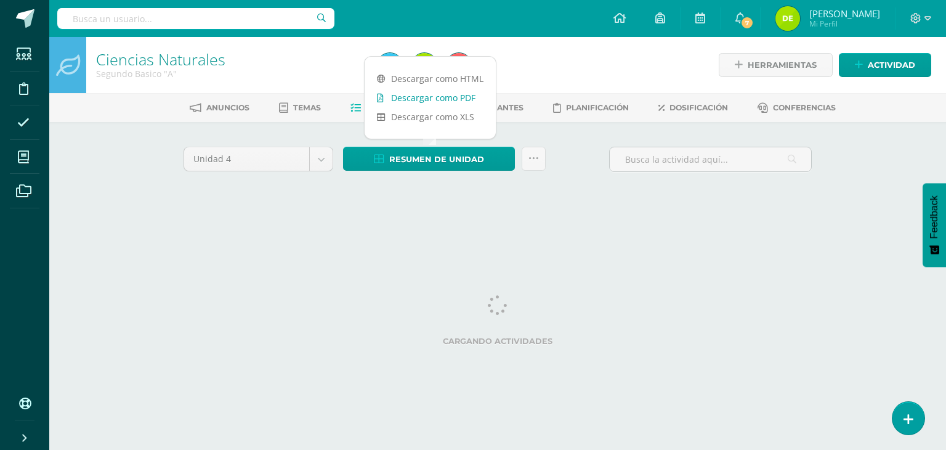
click at [461, 95] on link "Descargar como PDF" at bounding box center [430, 97] width 131 height 19
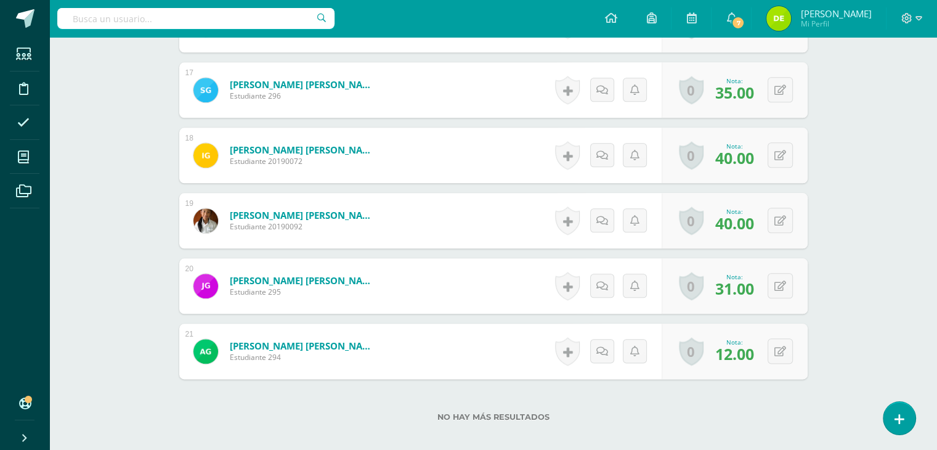
scroll to position [1411, 0]
click at [783, 342] on button at bounding box center [779, 350] width 25 height 25
type input "23"
click at [758, 354] on icon at bounding box center [755, 354] width 11 height 10
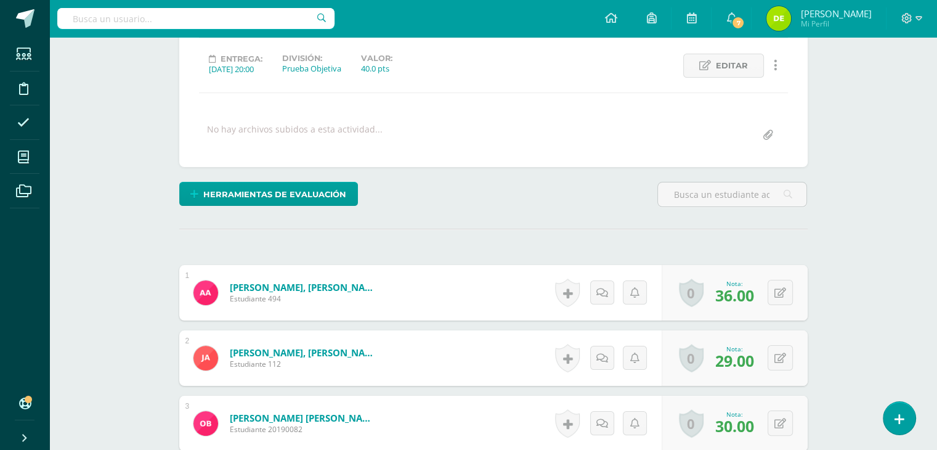
scroll to position [0, 0]
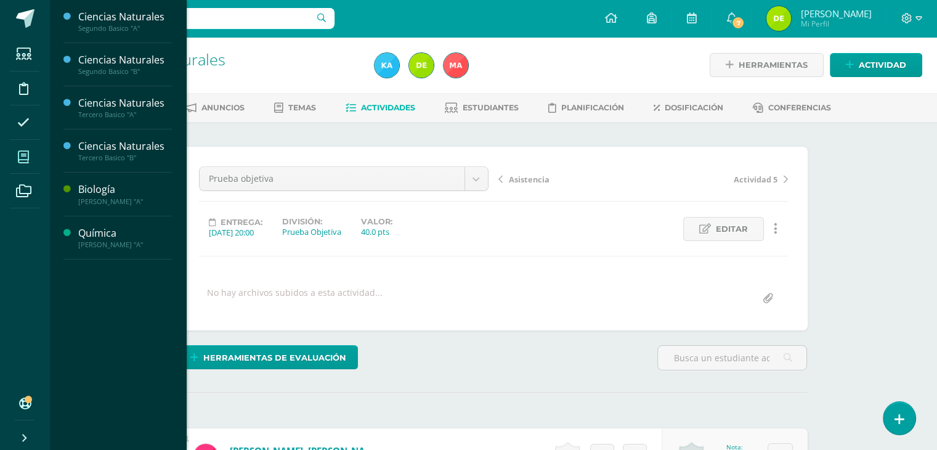
click at [18, 150] on span at bounding box center [24, 157] width 28 height 28
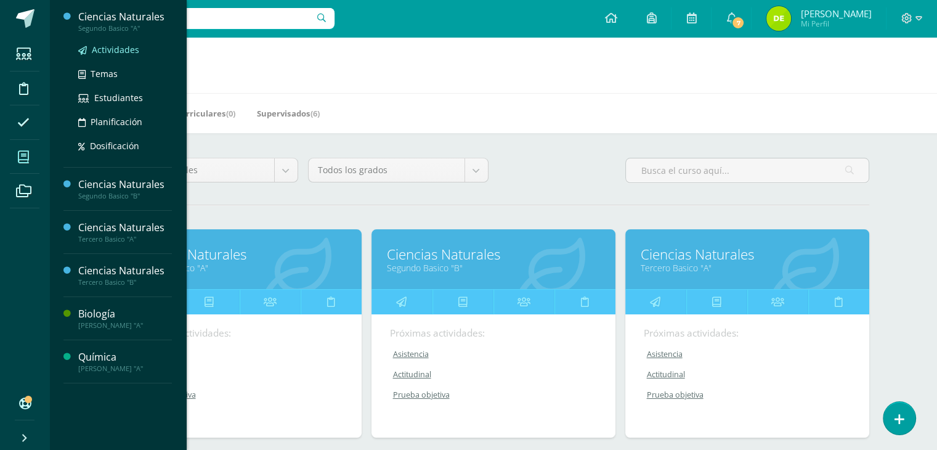
click at [118, 46] on span "Actividades" at bounding box center [115, 50] width 47 height 12
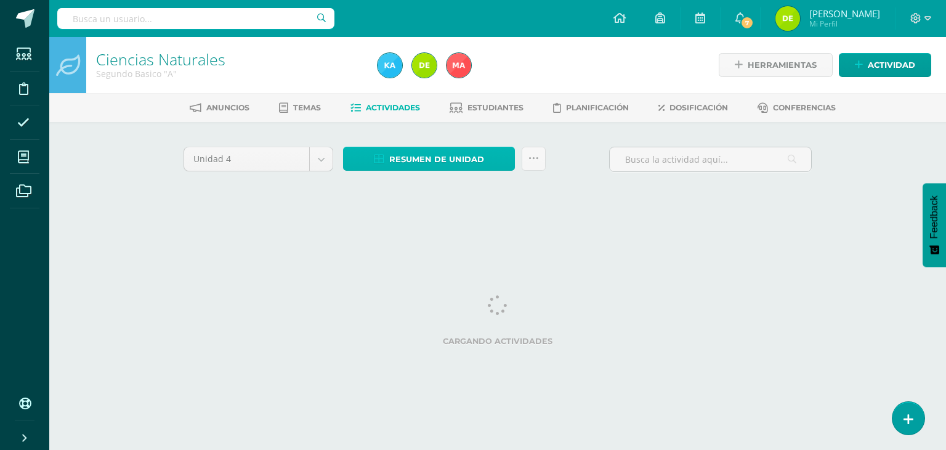
click at [419, 158] on span "Resumen de unidad" at bounding box center [436, 159] width 95 height 23
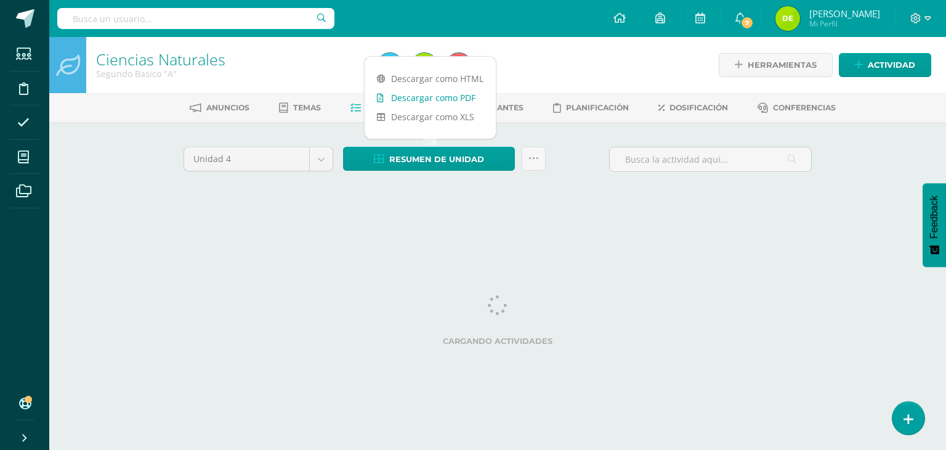
click at [474, 95] on link "Descargar como PDF" at bounding box center [430, 97] width 131 height 19
